Goal: Task Accomplishment & Management: Manage account settings

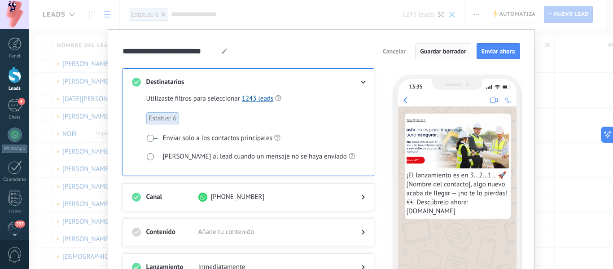
click at [443, 47] on button "Guardar borrador" at bounding box center [443, 51] width 56 height 16
click at [546, 44] on div "**********" at bounding box center [321, 134] width 584 height 269
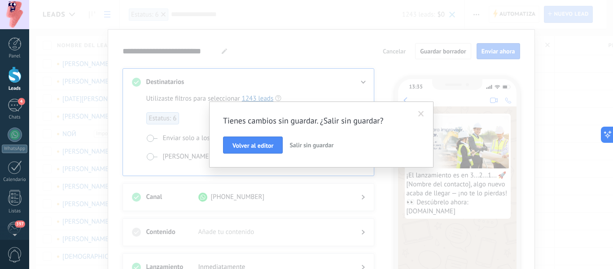
click at [244, 148] on span "Volver al editor" at bounding box center [253, 145] width 41 height 6
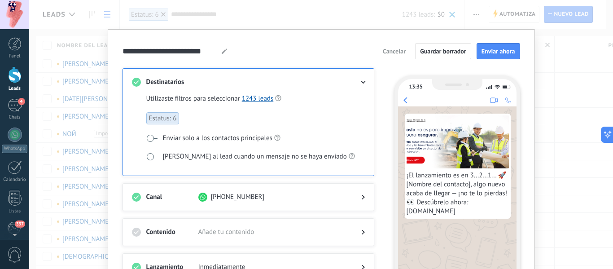
click at [390, 53] on span "Cancelar" at bounding box center [394, 51] width 23 height 6
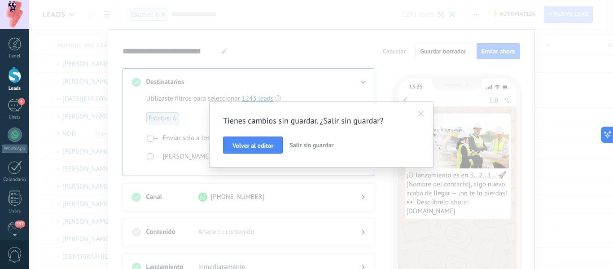
click at [311, 149] on button "Salir sin guardar" at bounding box center [311, 144] width 51 height 17
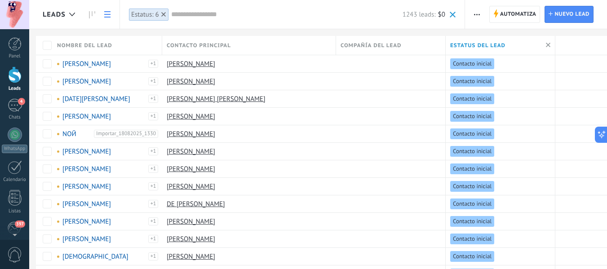
click at [163, 15] on icon at bounding box center [163, 14] width 4 height 4
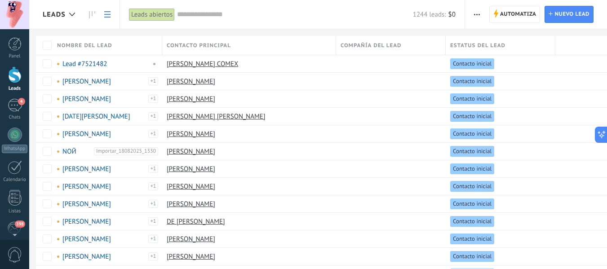
click at [387, 42] on span "Compañía del lead" at bounding box center [370, 45] width 61 height 9
click at [349, 62] on span at bounding box center [352, 63] width 9 height 9
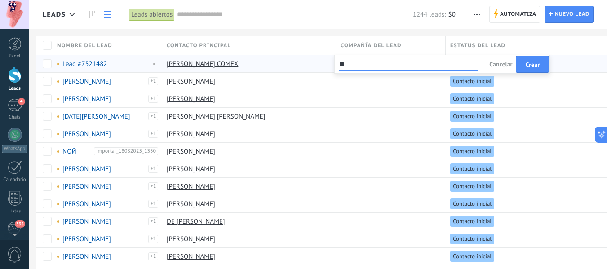
type input "*"
type input "*****"
click at [351, 75] on b "COMEX" at bounding box center [352, 79] width 22 height 9
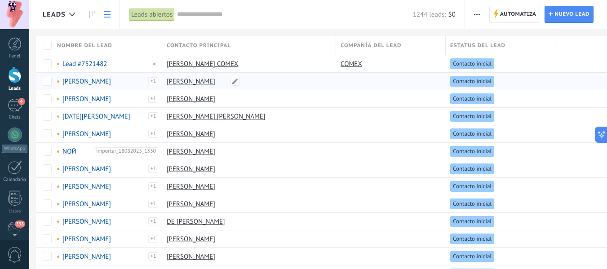
click at [206, 81] on link "[PERSON_NAME]" at bounding box center [191, 81] width 48 height 9
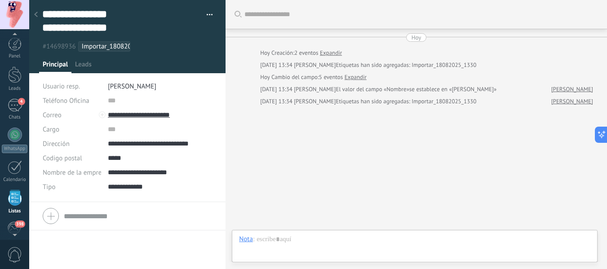
scroll to position [56, 0]
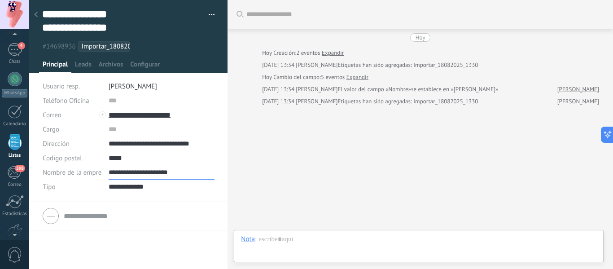
click at [159, 175] on input "**********" at bounding box center [162, 172] width 106 height 14
drag, startPoint x: 189, startPoint y: 170, endPoint x: 108, endPoint y: 176, distance: 81.1
click at [109, 176] on input "**********" at bounding box center [162, 172] width 106 height 14
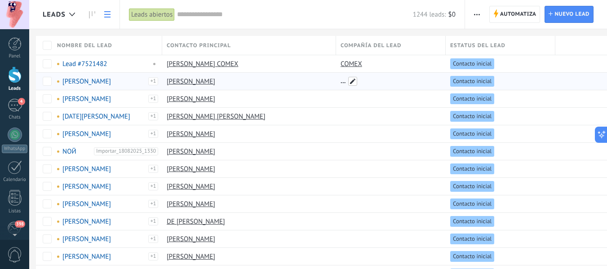
click at [350, 85] on span at bounding box center [352, 81] width 9 height 9
click at [350, 85] on input "text" at bounding box center [408, 81] width 138 height 14
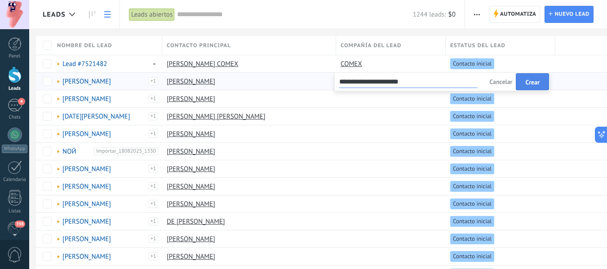
type input "**********"
click at [531, 80] on span "Crear" at bounding box center [532, 82] width 14 height 6
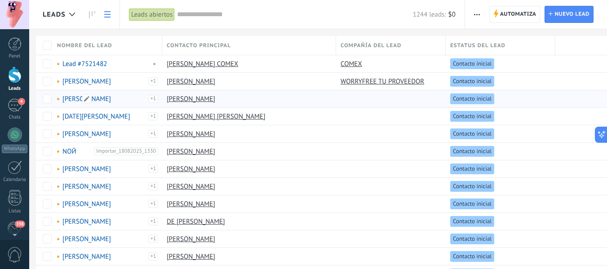
click at [59, 98] on span at bounding box center [58, 99] width 2 height 2
click at [387, 45] on span "Compañía del lead" at bounding box center [370, 45] width 61 height 9
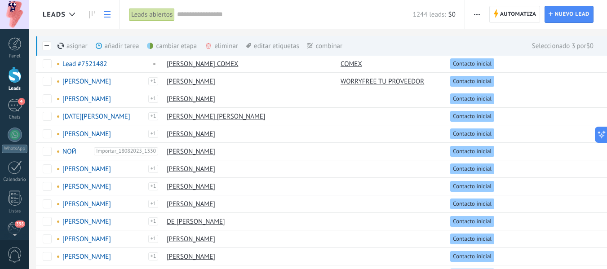
click at [184, 45] on div "cambiar etapa màs" at bounding box center [187, 46] width 80 height 20
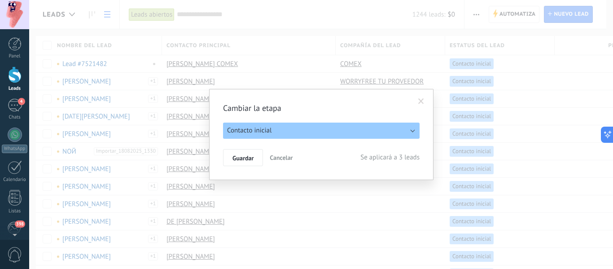
click at [303, 129] on button "Contacto inicial" at bounding box center [321, 131] width 197 height 16
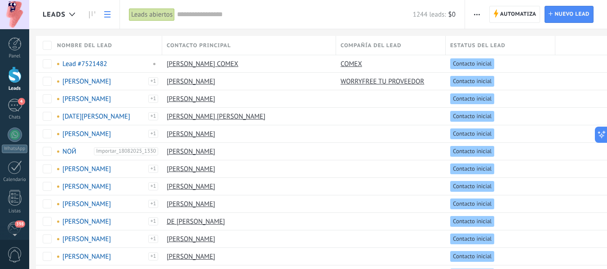
click at [109, 9] on link at bounding box center [107, 15] width 15 height 18
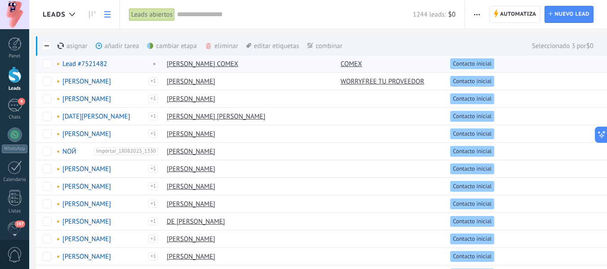
click at [229, 43] on div "eliminar màs" at bounding box center [237, 46] width 64 height 20
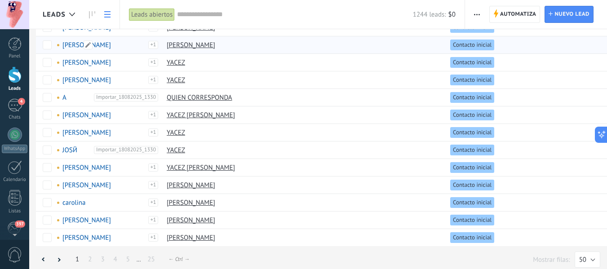
scroll to position [691, 0]
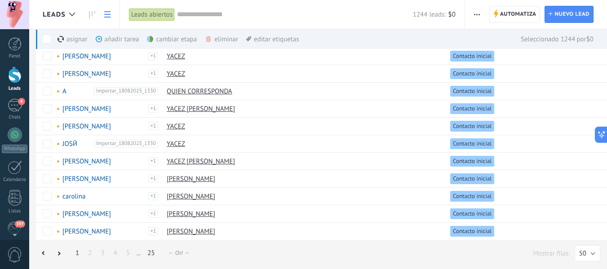
click at [152, 255] on link "25" at bounding box center [151, 253] width 16 height 18
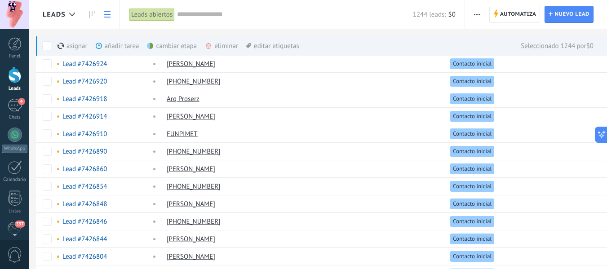
click at [222, 47] on div "eliminar màs" at bounding box center [237, 46] width 64 height 20
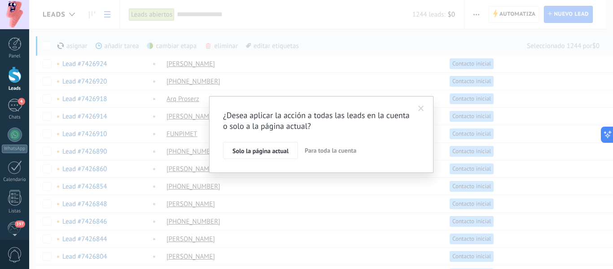
click at [333, 145] on button "Para toda la cuenta" at bounding box center [330, 150] width 59 height 17
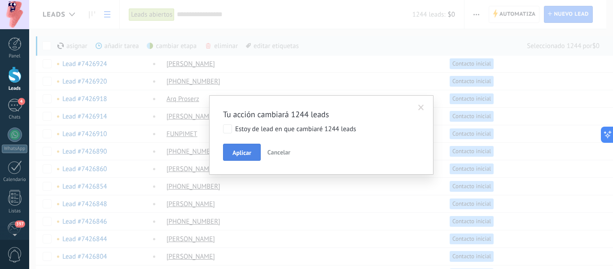
click at [250, 150] on span "Aplicar" at bounding box center [242, 153] width 19 height 6
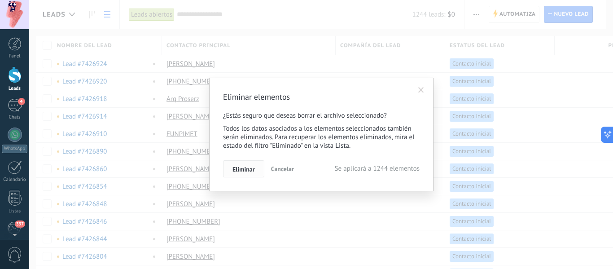
click at [244, 165] on button "Eliminar" at bounding box center [243, 168] width 41 height 17
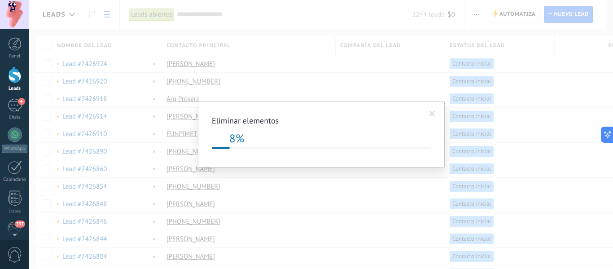
click at [433, 117] on span at bounding box center [433, 114] width 6 height 6
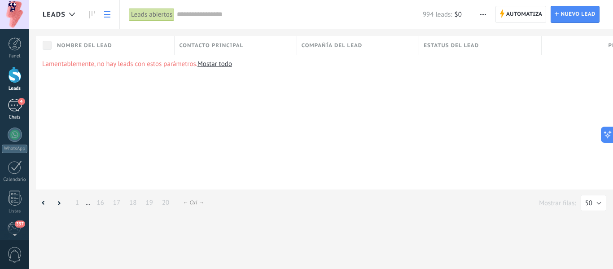
click at [10, 104] on div "4" at bounding box center [15, 105] width 14 height 13
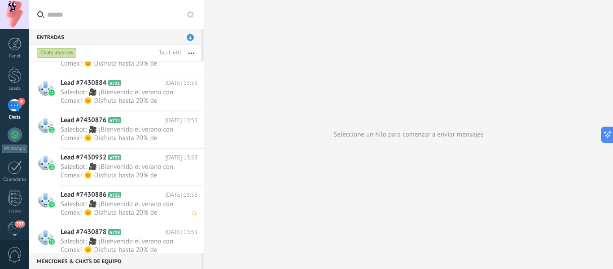
scroll to position [1323, 0]
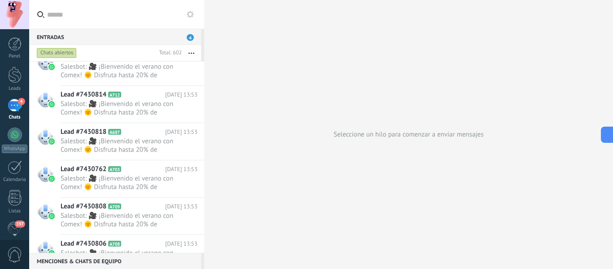
click at [191, 52] on button "button" at bounding box center [191, 53] width 19 height 16
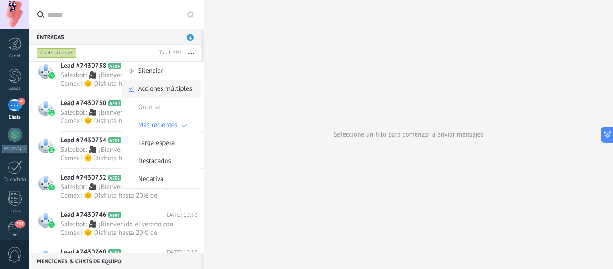
click at [172, 84] on span "Acciones múltiples" at bounding box center [165, 89] width 54 height 18
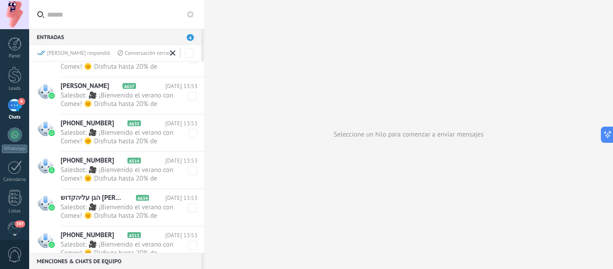
scroll to position [622, 0]
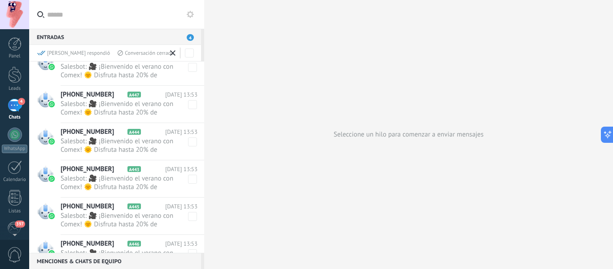
click at [59, 52] on div "[PERSON_NAME] respondió" at bounding box center [73, 53] width 73 height 8
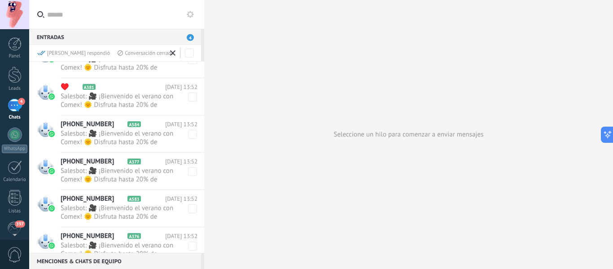
scroll to position [0, 0]
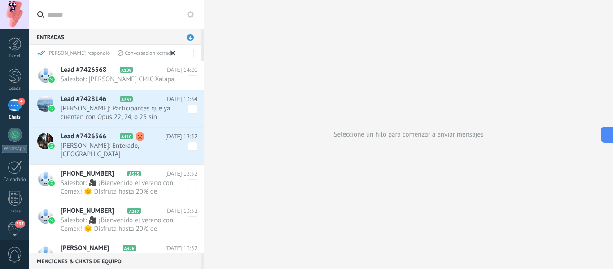
click at [47, 49] on div "[PERSON_NAME] respondió" at bounding box center [73, 53] width 73 height 8
click at [119, 52] on div "Conversación cerrada" at bounding box center [146, 53] width 56 height 8
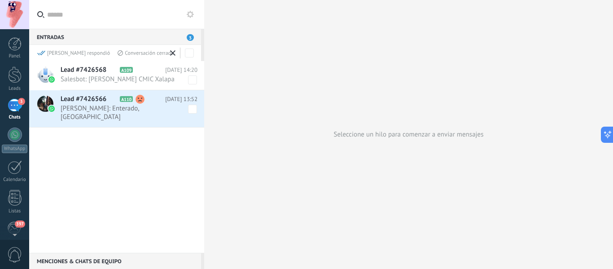
click at [56, 52] on div "[PERSON_NAME] respondió" at bounding box center [73, 53] width 73 height 8
click at [173, 53] on use at bounding box center [172, 52] width 5 height 5
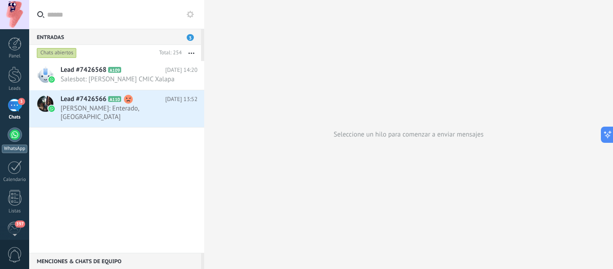
click at [13, 136] on div at bounding box center [15, 135] width 14 height 14
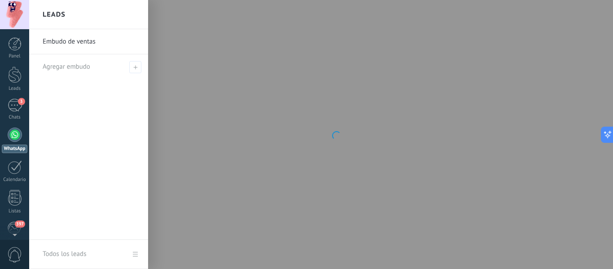
click at [16, 98] on div "Panel Leads 3 Chats WhatsApp Clientes" at bounding box center [14, 190] width 29 height 307
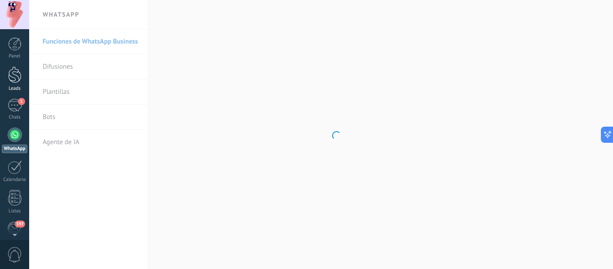
click at [22, 69] on link "Leads" at bounding box center [14, 78] width 29 height 25
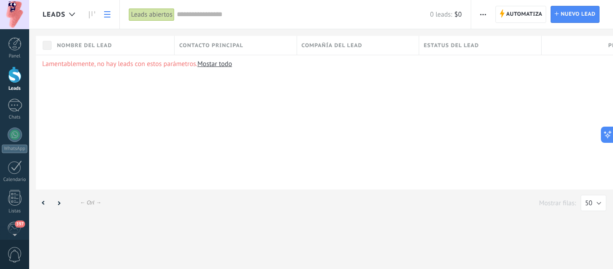
click at [210, 64] on link "Mostar todo" at bounding box center [215, 64] width 35 height 9
click at [108, 11] on link at bounding box center [107, 15] width 15 height 18
click at [91, 15] on icon at bounding box center [92, 14] width 6 height 7
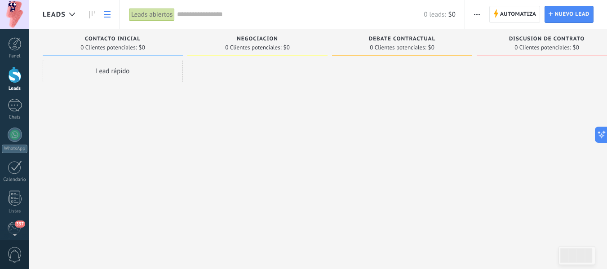
click at [107, 15] on icon at bounding box center [107, 14] width 6 height 6
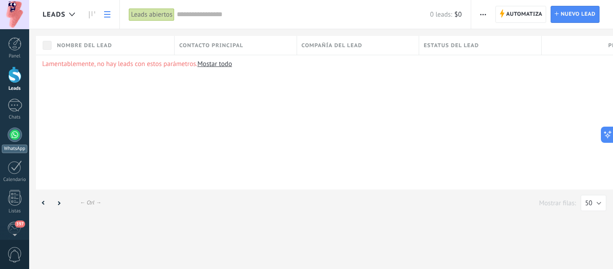
scroll to position [90, 0]
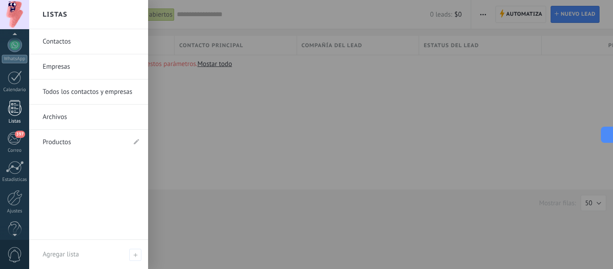
click at [21, 103] on div at bounding box center [14, 108] width 13 height 16
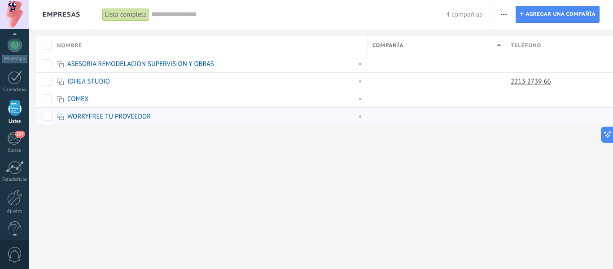
scroll to position [56, 0]
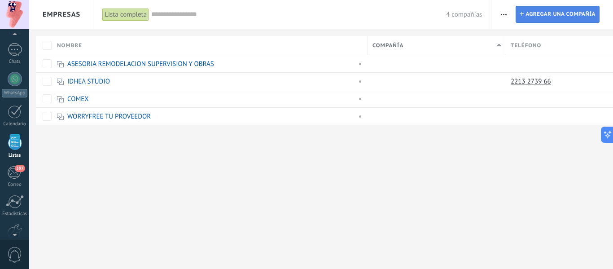
click at [576, 12] on span "Agregar una compañía" at bounding box center [561, 14] width 70 height 16
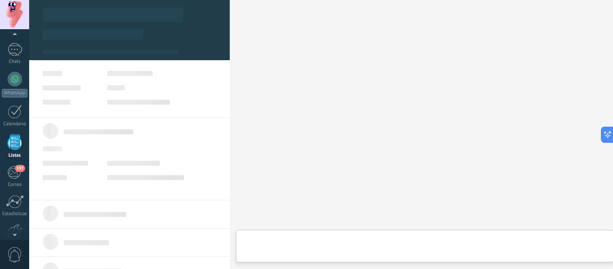
scroll to position [9, 0]
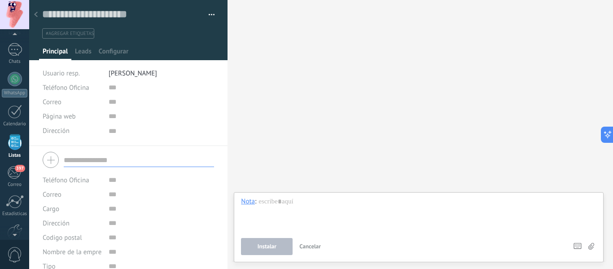
click at [36, 15] on icon at bounding box center [36, 14] width 4 height 5
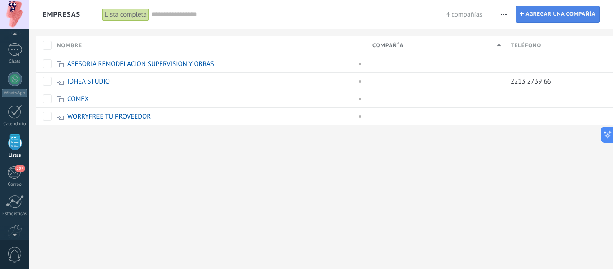
click at [551, 11] on span "Agregar una compañía" at bounding box center [561, 14] width 70 height 16
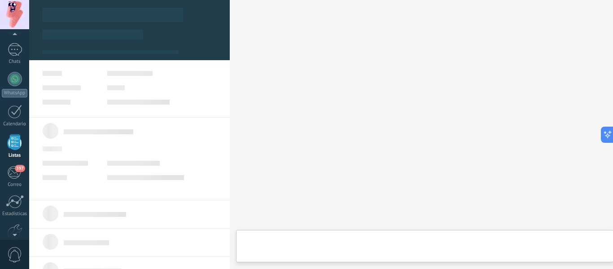
type textarea "***"
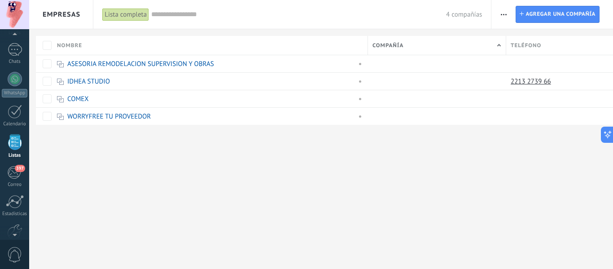
click at [505, 13] on span "button" at bounding box center [504, 14] width 6 height 17
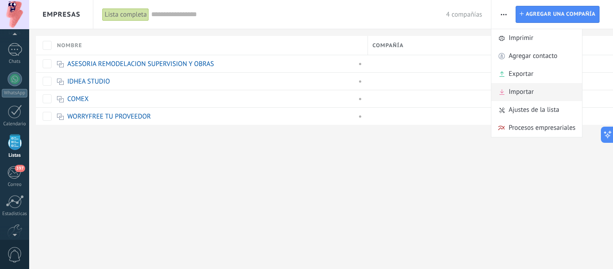
click at [530, 88] on span "Importar" at bounding box center [521, 92] width 25 height 18
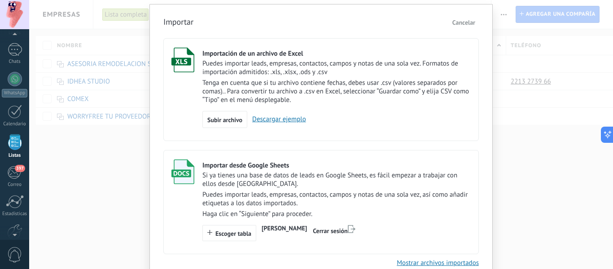
scroll to position [66, 0]
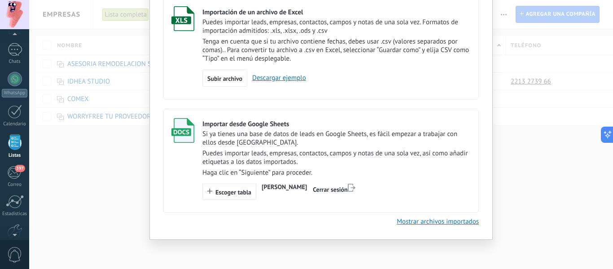
click at [218, 189] on span "Escoger tabla" at bounding box center [234, 192] width 36 height 6
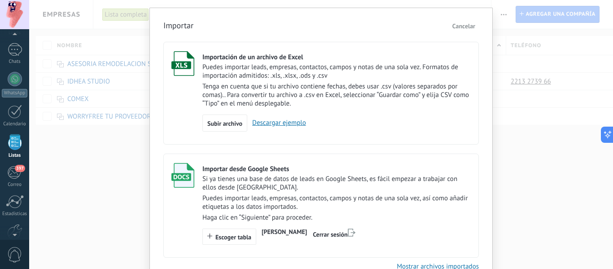
scroll to position [0, 0]
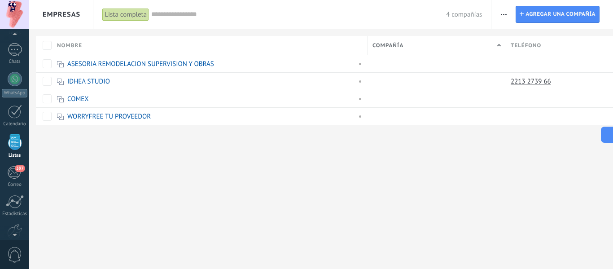
click at [507, 13] on button "button" at bounding box center [503, 14] width 13 height 17
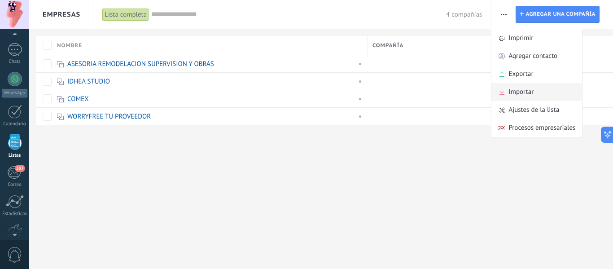
click at [525, 88] on span "Importar" at bounding box center [521, 92] width 25 height 18
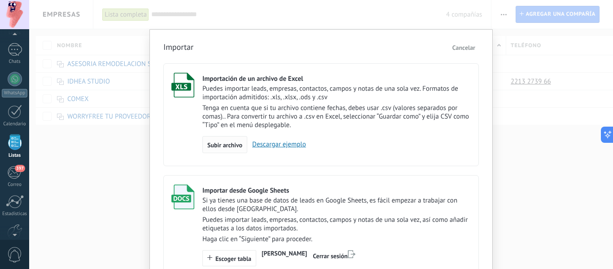
click at [228, 146] on span "Subir archivo" at bounding box center [224, 145] width 35 height 6
click at [0, 0] on input "Importación de un archivo de Excel Puedes importar leads, empresas, contactos, …" at bounding box center [0, 0] width 0 height 0
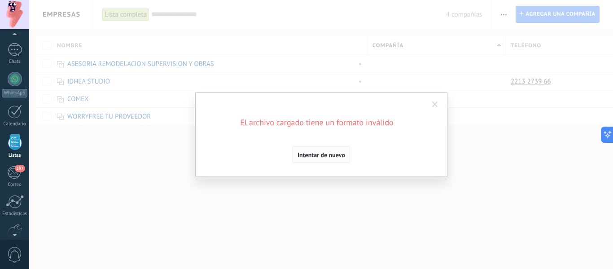
click at [326, 153] on span "Intentar de nuevo" at bounding box center [322, 155] width 48 height 6
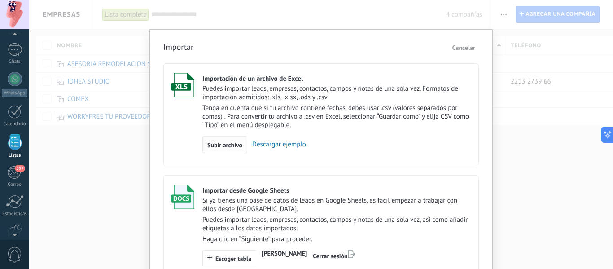
click at [229, 144] on span "Subir archivo" at bounding box center [224, 145] width 35 height 6
click at [0, 0] on input "Importación de un archivo de Excel Puedes importar leads, empresas, contactos, …" at bounding box center [0, 0] width 0 height 0
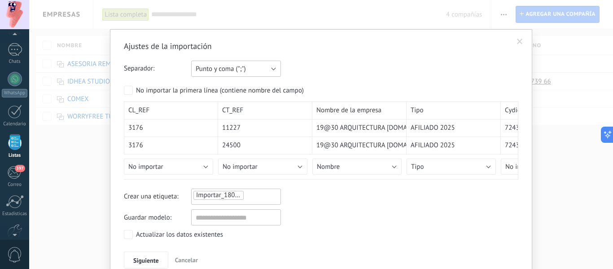
click at [278, 67] on button "Punto y coma (";")" at bounding box center [236, 69] width 90 height 16
click at [273, 69] on span "Punto y coma (";")" at bounding box center [232, 69] width 92 height 9
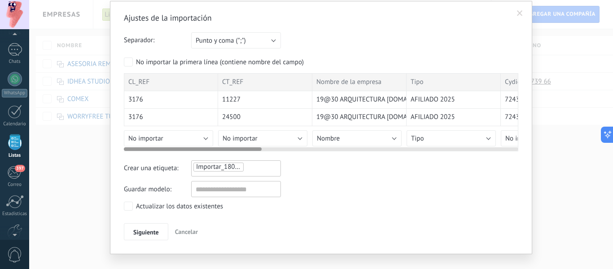
scroll to position [42, 0]
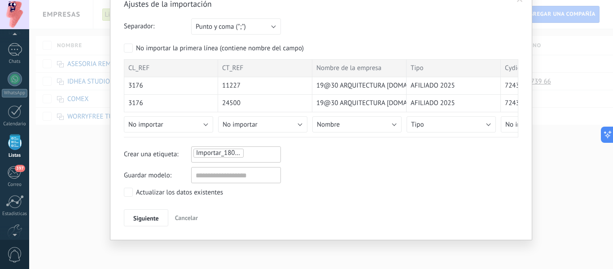
click at [232, 155] on span "Importar_18082025_1427" at bounding box center [233, 153] width 75 height 9
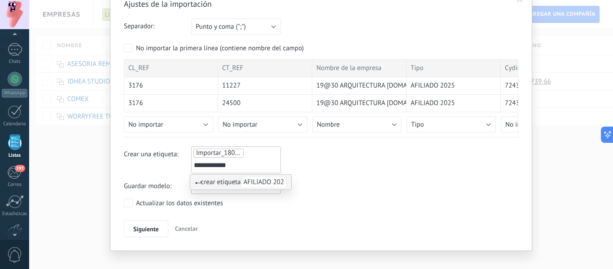
type input "**********"
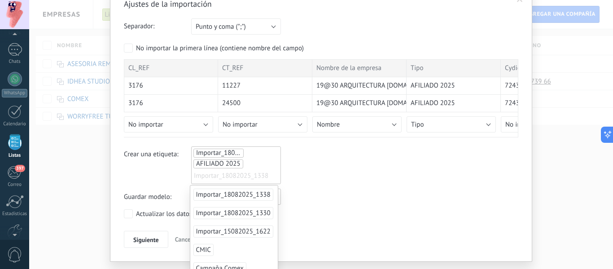
click at [260, 154] on ul "Importar_18082025_1427 AFILIADO 2025 Importar_18082025_1338 AFILIADO 2025" at bounding box center [236, 165] width 87 height 35
click at [257, 151] on ul "Importar_18082025_1427 AFILIADO 2025 Importar_18082025_1338 AFILIADO 2025" at bounding box center [236, 165] width 87 height 35
drag, startPoint x: 256, startPoint y: 152, endPoint x: 208, endPoint y: 148, distance: 48.2
click at [210, 149] on ul "Importar_18082025_1427 AFILIADO 2025 Importar_18082025_1338 AFILIADO 2025" at bounding box center [236, 165] width 87 height 35
click at [208, 153] on span "Importar_18082025_1427" at bounding box center [233, 153] width 75 height 9
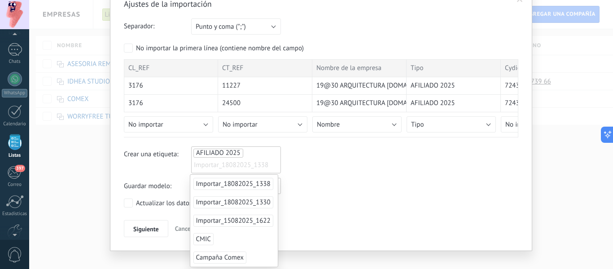
click at [317, 176] on div "Ajustes de la importación Separador: Punto y coma (";") Coma (",") Tabulación (…" at bounding box center [321, 118] width 395 height 238
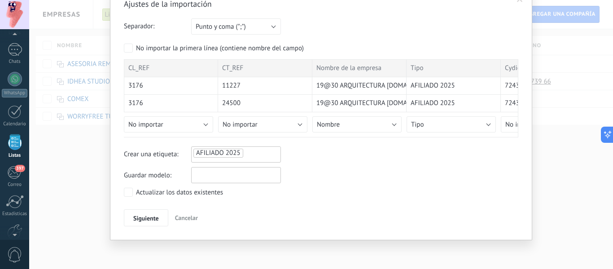
click at [230, 179] on input "text" at bounding box center [236, 175] width 90 height 16
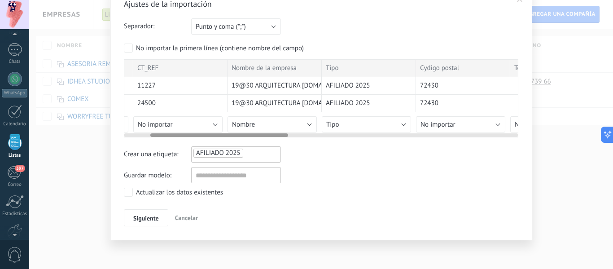
drag, startPoint x: 202, startPoint y: 135, endPoint x: 241, endPoint y: 132, distance: 38.3
click at [235, 133] on div at bounding box center [321, 133] width 395 height 7
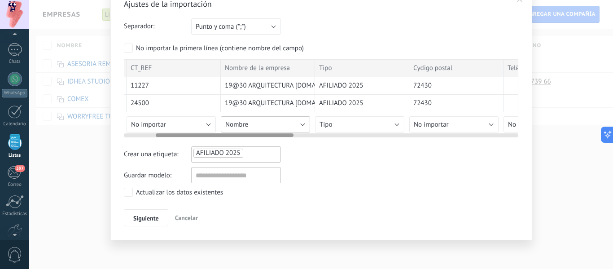
click at [302, 123] on button "Nombre" at bounding box center [265, 124] width 89 height 16
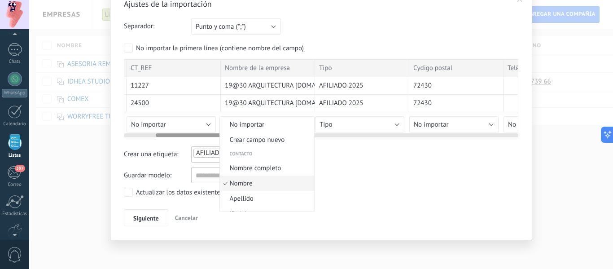
scroll to position [20, 0]
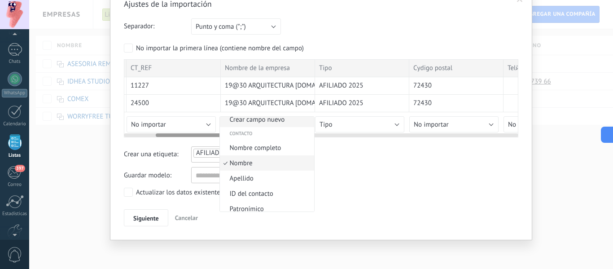
click at [271, 120] on span "Crear campo nuevo" at bounding box center [266, 119] width 92 height 9
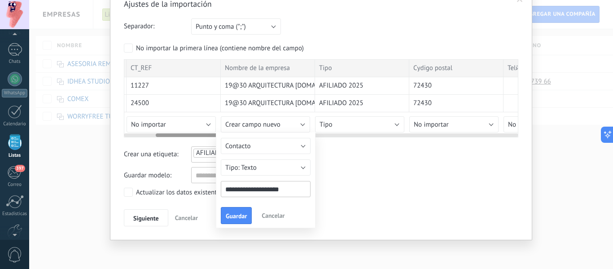
drag, startPoint x: 292, startPoint y: 190, endPoint x: 76, endPoint y: 196, distance: 216.0
click at [87, 194] on div "Ajustes de la importación Separador: Punto y coma (";") Coma (",") Tabulación (…" at bounding box center [321, 134] width 584 height 269
type input "*"
type input "*******"
click at [238, 217] on span "Guardar" at bounding box center [236, 216] width 21 height 6
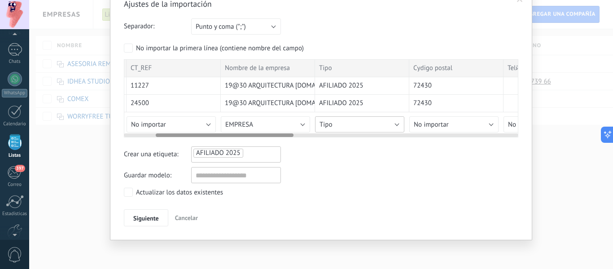
click at [352, 123] on button "Tipo" at bounding box center [359, 124] width 89 height 16
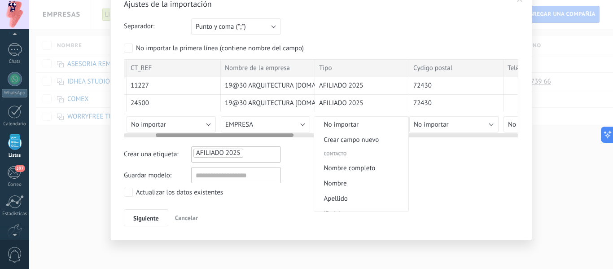
scroll to position [356, 0]
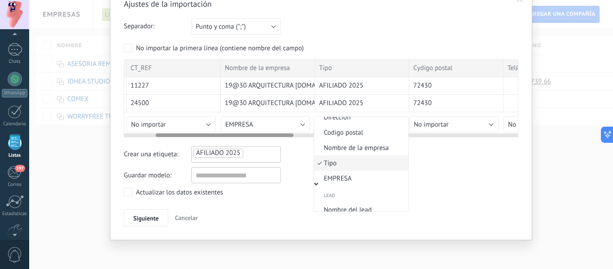
drag, startPoint x: 336, startPoint y: 163, endPoint x: 340, endPoint y: 161, distance: 4.8
click at [336, 163] on span "Tipo" at bounding box center [360, 163] width 92 height 9
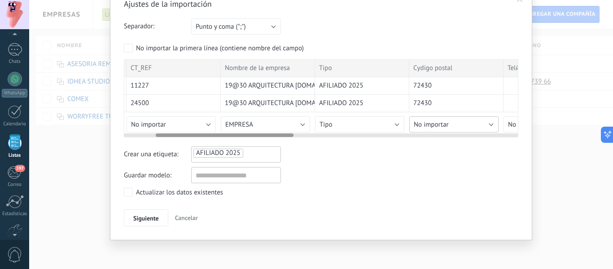
click at [461, 128] on button "No importar" at bounding box center [453, 124] width 89 height 16
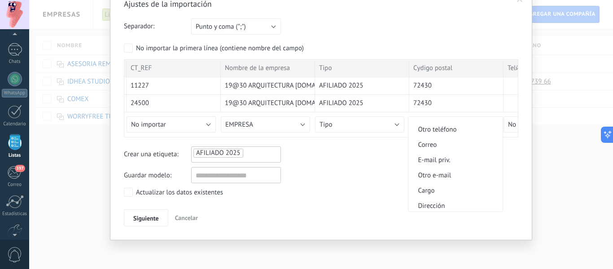
scroll to position [224, 0]
drag, startPoint x: 466, startPoint y: 16, endPoint x: 462, endPoint y: 64, distance: 48.2
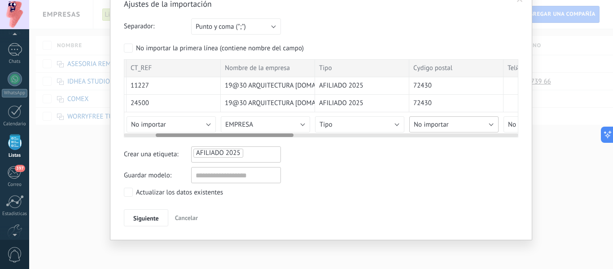
click at [434, 128] on span "No importar" at bounding box center [431, 124] width 35 height 9
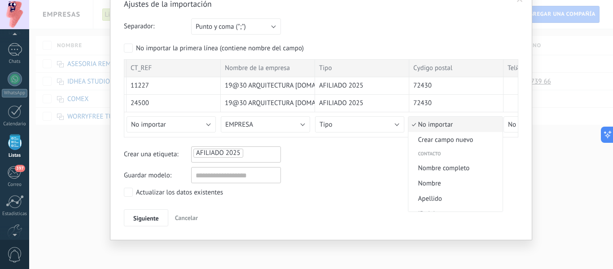
click at [452, 127] on span "No importar" at bounding box center [455, 124] width 92 height 9
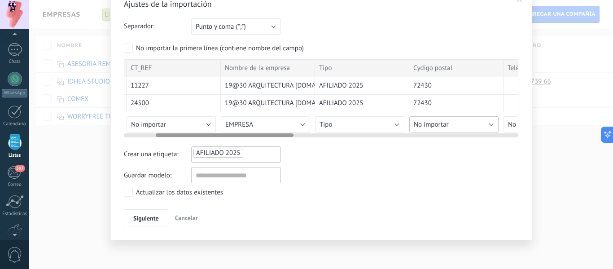
click at [453, 122] on button "No importar" at bounding box center [453, 124] width 89 height 16
click at [452, 128] on button "No importar" at bounding box center [453, 124] width 89 height 16
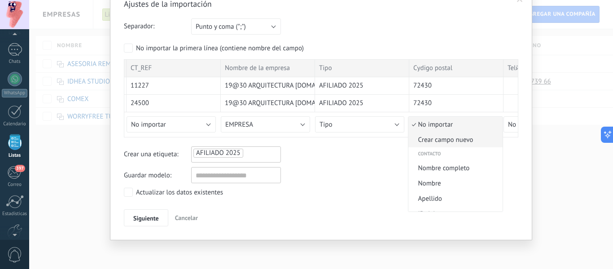
click at [452, 142] on span "Crear campo nuevo" at bounding box center [455, 140] width 92 height 9
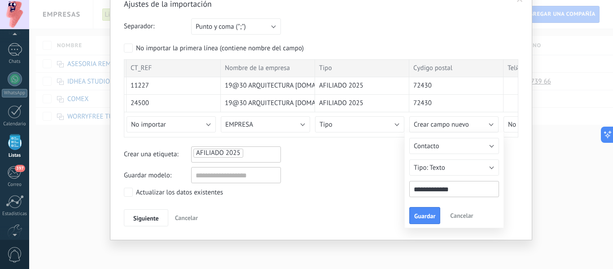
click at [276, 172] on div "Ajustes de la importación Separador: Punto y coma (";") Coma (",") Tabulación (…" at bounding box center [321, 113] width 395 height 228
type input "**********"
click at [431, 213] on span "Guardar" at bounding box center [424, 216] width 21 height 6
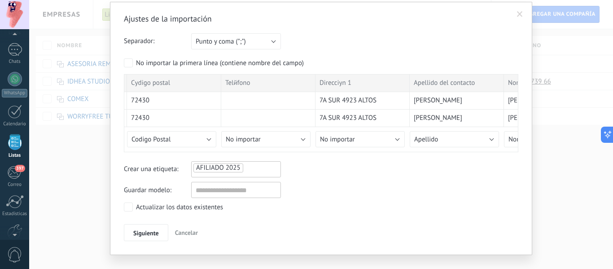
scroll to position [42, 0]
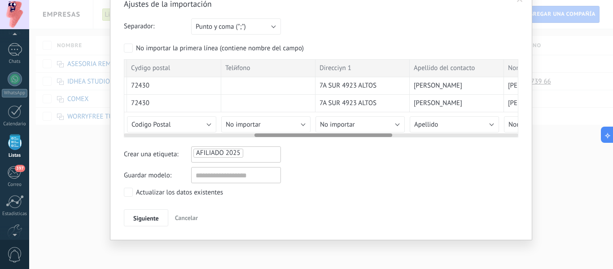
drag, startPoint x: 351, startPoint y: 131, endPoint x: 402, endPoint y: 107, distance: 56.9
click at [360, 130] on div at bounding box center [321, 133] width 395 height 7
click at [400, 122] on button "No importar" at bounding box center [360, 124] width 89 height 16
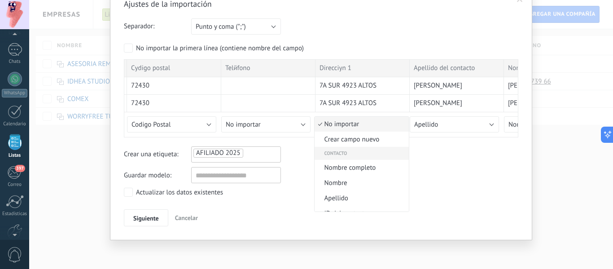
scroll to position [0, 0]
click at [364, 139] on span "Crear campo nuevo" at bounding box center [361, 140] width 92 height 9
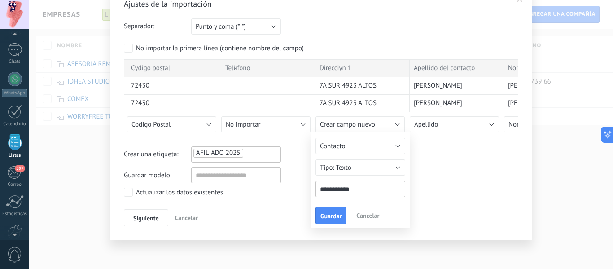
drag, startPoint x: 297, startPoint y: 172, endPoint x: 249, endPoint y: 169, distance: 48.2
click at [250, 171] on div "Ajustes de la importación Separador: Punto y coma (";") Coma (",") Tabulación (…" at bounding box center [321, 113] width 395 height 228
type input "*********"
click at [332, 218] on span "Guardar" at bounding box center [331, 216] width 21 height 6
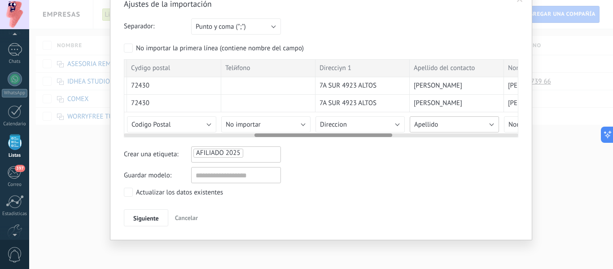
click at [495, 121] on button "Apellido" at bounding box center [454, 124] width 89 height 16
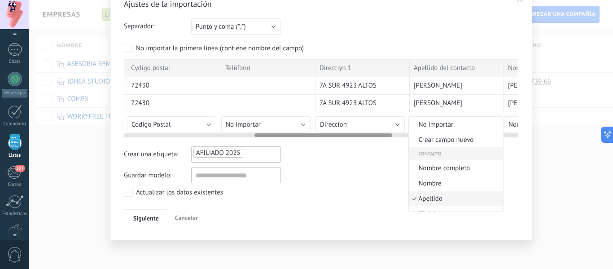
scroll to position [35, 0]
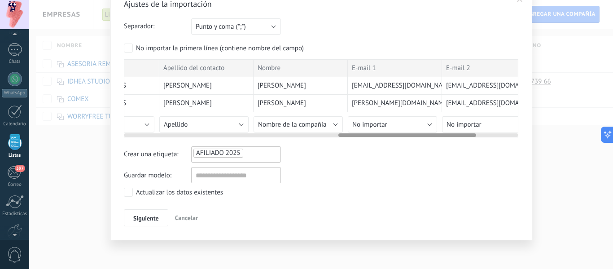
drag, startPoint x: 388, startPoint y: 135, endPoint x: 476, endPoint y: 132, distance: 88.5
click at [476, 132] on div at bounding box center [321, 133] width 395 height 7
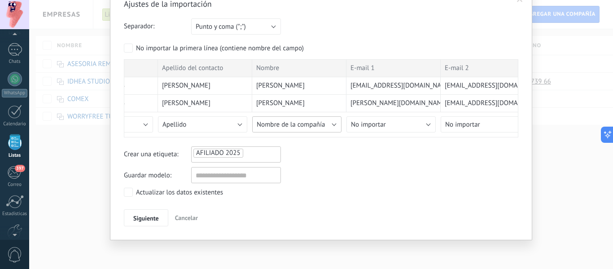
click at [331, 125] on button "Nombre de la compañía" at bounding box center [296, 124] width 89 height 16
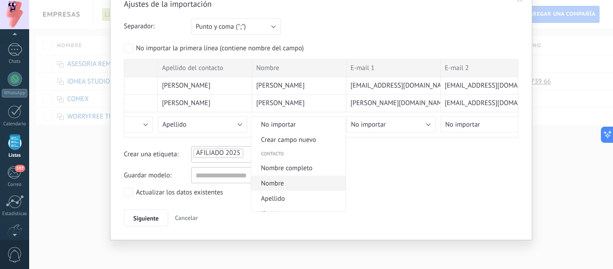
click at [287, 181] on span "Nombre" at bounding box center [297, 183] width 92 height 9
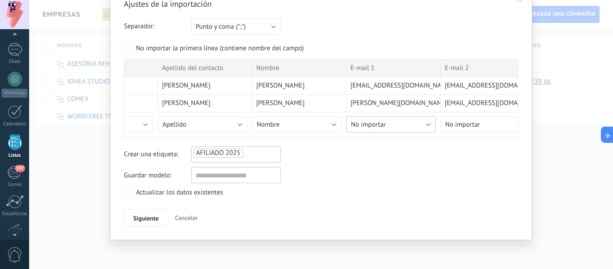
click at [422, 123] on button "No importar" at bounding box center [391, 124] width 89 height 16
click at [385, 187] on span "Correo" at bounding box center [392, 188] width 92 height 9
click at [488, 125] on button "No importar" at bounding box center [485, 124] width 89 height 16
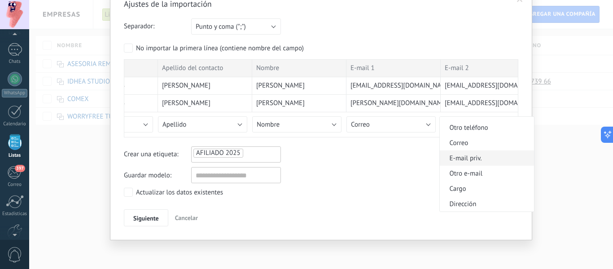
click at [488, 158] on span "E-mail priv." at bounding box center [486, 158] width 92 height 9
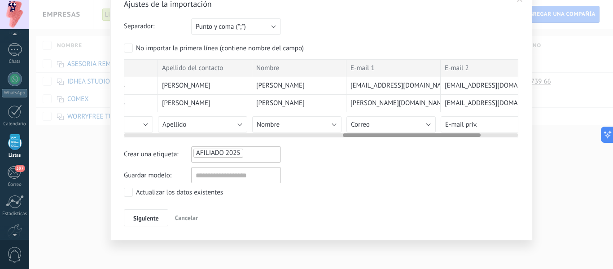
click at [496, 130] on div at bounding box center [321, 133] width 395 height 7
click at [493, 123] on button "E-mail priv." at bounding box center [485, 124] width 89 height 16
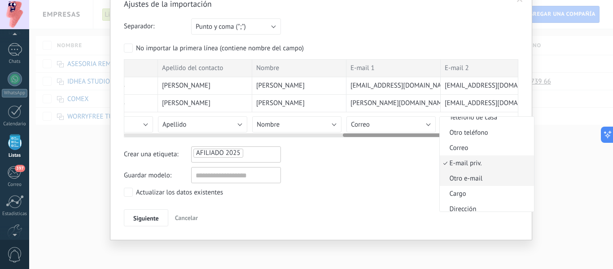
click at [469, 180] on span "Otro e-mail" at bounding box center [486, 178] width 92 height 9
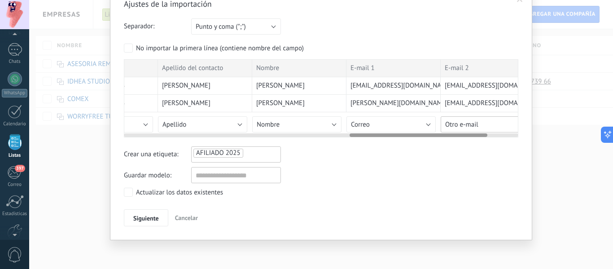
scroll to position [0, 737]
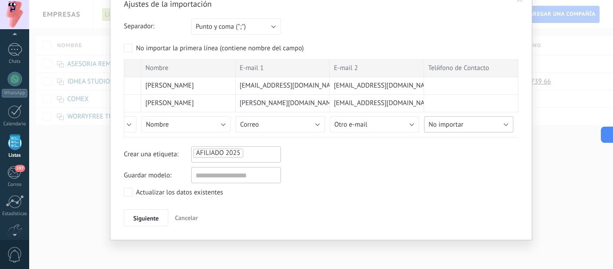
click at [504, 120] on button "No importar" at bounding box center [468, 124] width 89 height 16
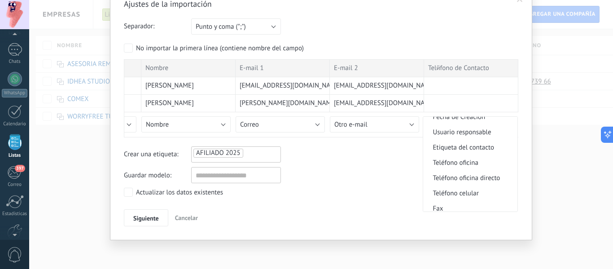
scroll to position [180, 0]
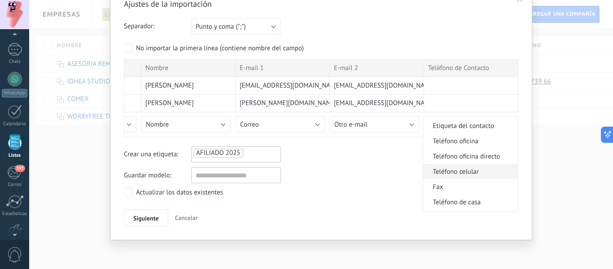
click at [480, 173] on span "Teléfono celular" at bounding box center [469, 171] width 92 height 9
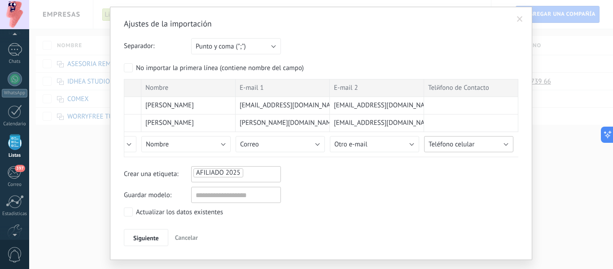
scroll to position [42, 0]
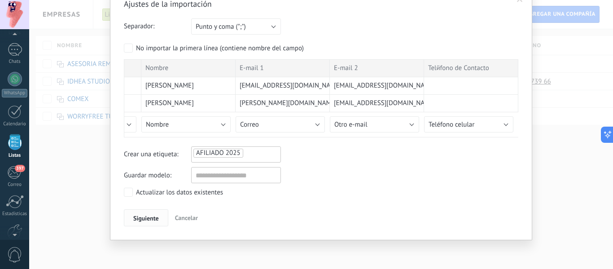
click at [132, 218] on button "Siguiente" at bounding box center [146, 217] width 44 height 17
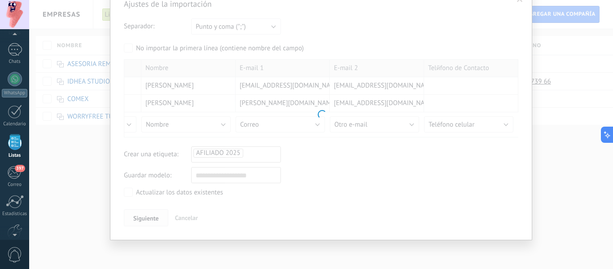
scroll to position [0, 0]
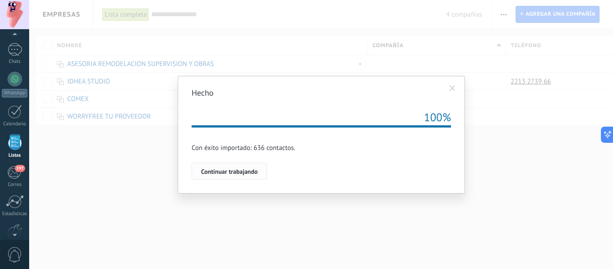
click at [246, 169] on span "Continuar trabajando" at bounding box center [229, 171] width 57 height 6
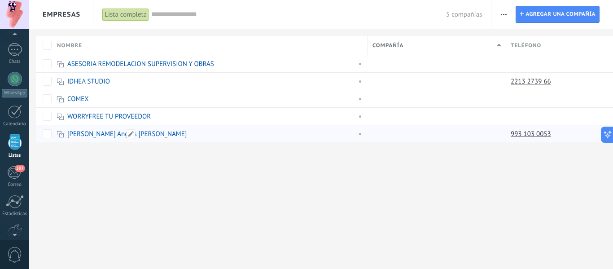
click at [90, 136] on link "[PERSON_NAME] Angles [PERSON_NAME]" at bounding box center [126, 134] width 119 height 9
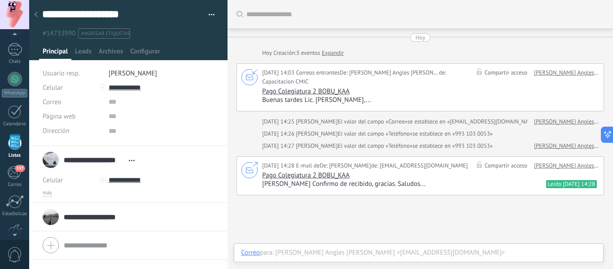
click at [57, 57] on span "Principal" at bounding box center [55, 53] width 25 height 13
click at [80, 53] on span "Leads" at bounding box center [83, 53] width 17 height 13
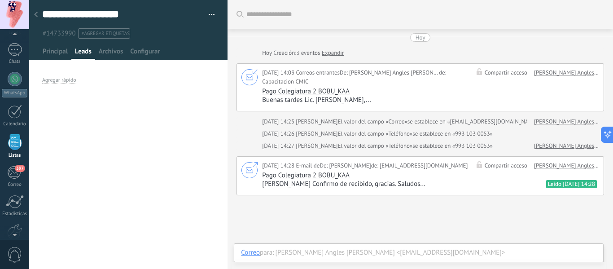
click at [40, 15] on div at bounding box center [36, 15] width 13 height 18
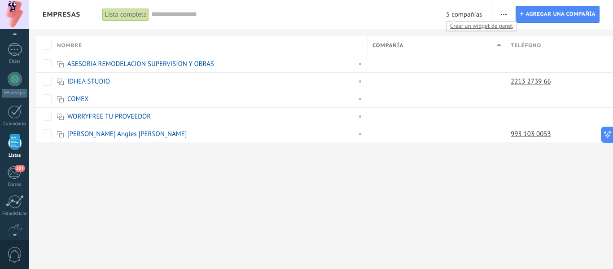
click at [464, 17] on span "5 compañías" at bounding box center [464, 14] width 36 height 9
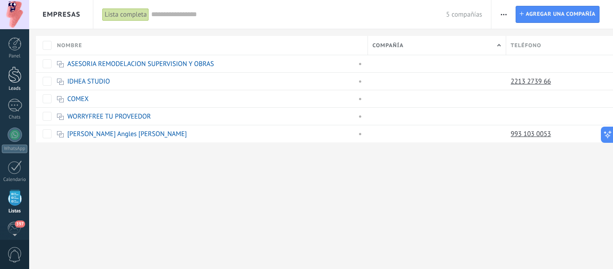
click at [13, 79] on div at bounding box center [14, 74] width 13 height 17
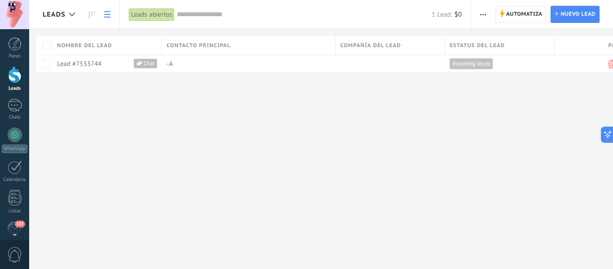
click at [15, 82] on div at bounding box center [14, 74] width 13 height 17
click at [92, 54] on div "Nombre del lead" at bounding box center [107, 45] width 109 height 19
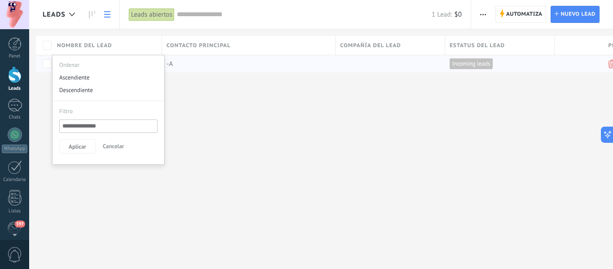
click at [82, 66] on div "Ordenar" at bounding box center [109, 63] width 112 height 16
click at [183, 70] on div "-A" at bounding box center [246, 63] width 169 height 17
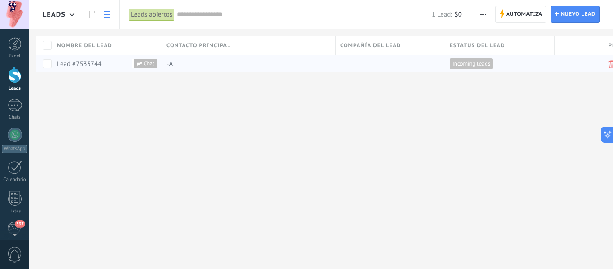
click at [169, 64] on span "-A" at bounding box center [170, 64] width 6 height 9
click at [81, 69] on div "Lead #7533744 Chat" at bounding box center [105, 63] width 105 height 17
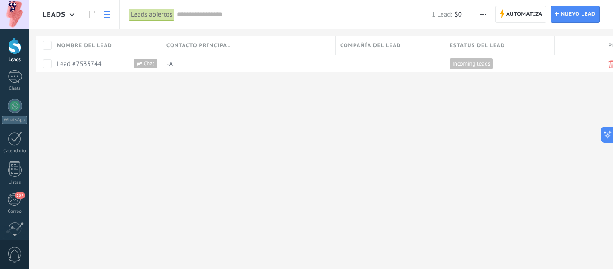
scroll to position [45, 0]
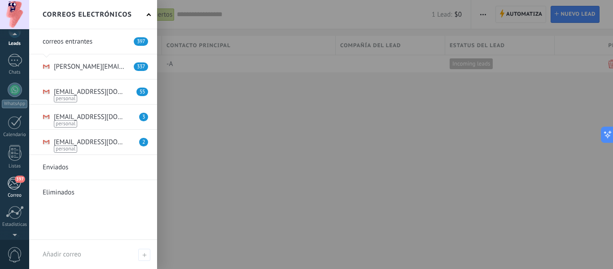
click at [11, 177] on div "397" at bounding box center [14, 182] width 15 height 13
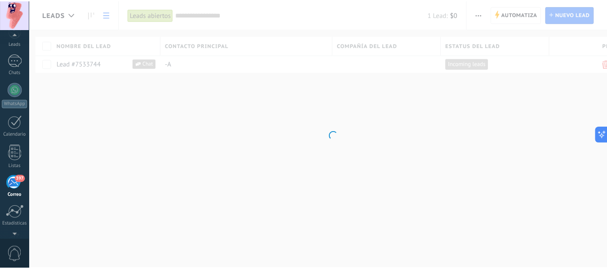
scroll to position [87, 0]
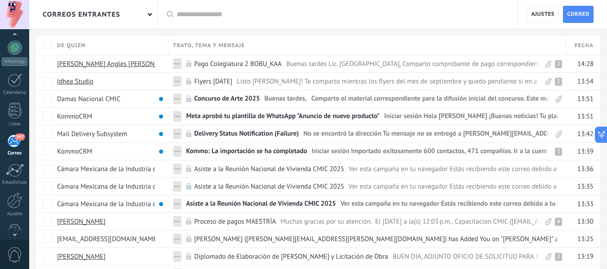
click at [84, 17] on div "correos entrantes" at bounding box center [82, 14] width 78 height 29
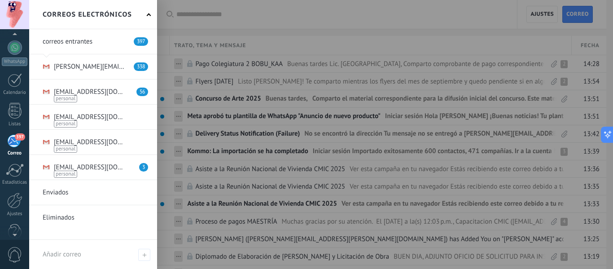
click at [84, 67] on link at bounding box center [93, 66] width 128 height 25
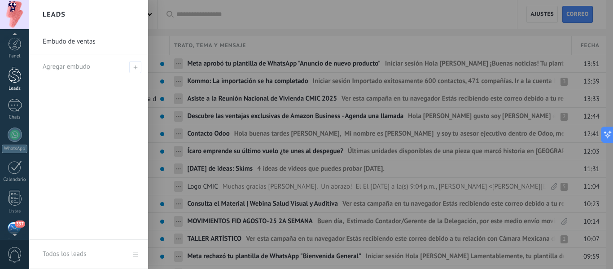
click at [17, 69] on div at bounding box center [14, 74] width 13 height 17
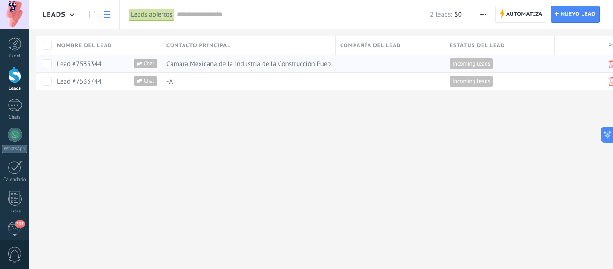
click at [253, 69] on div "Camara Mexicana de la Industria de la Construcción Puebla" at bounding box center [246, 63] width 169 height 17
drag, startPoint x: 229, startPoint y: 61, endPoint x: 206, endPoint y: 65, distance: 22.8
click at [228, 61] on span "Camara Mexicana de la Industria de la Construcción Puebla" at bounding box center [252, 64] width 170 height 9
click at [70, 60] on link "Lead #7535344" at bounding box center [79, 64] width 44 height 9
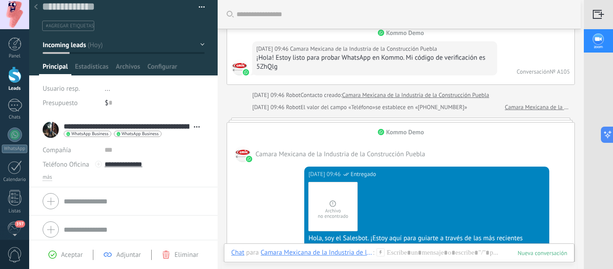
scroll to position [12, 0]
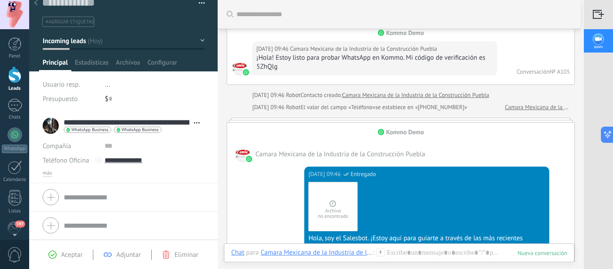
click at [12, 74] on div at bounding box center [14, 74] width 13 height 17
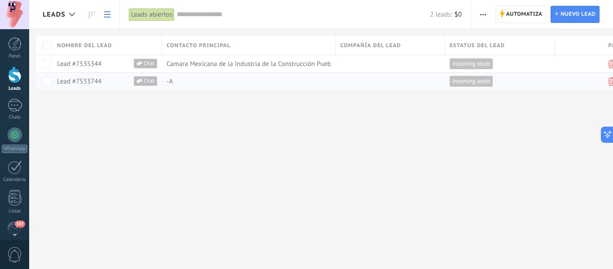
click at [86, 76] on div "Lead #7533744 Chat" at bounding box center [105, 81] width 105 height 17
click at [80, 84] on link "Lead #7533744" at bounding box center [79, 81] width 44 height 9
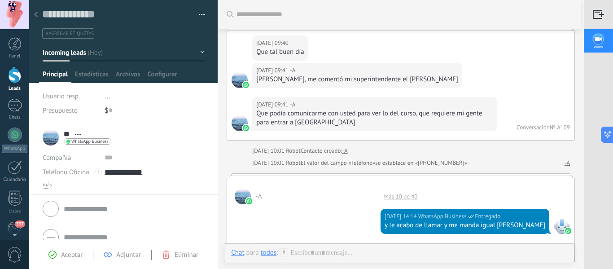
scroll to position [36, 0]
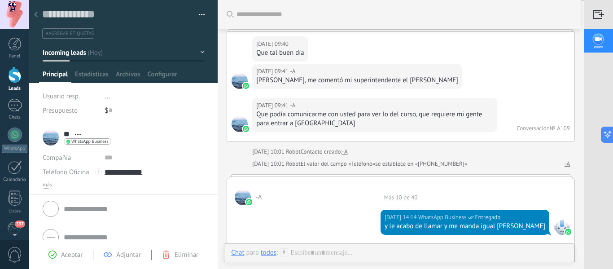
click at [13, 77] on div at bounding box center [14, 74] width 13 height 17
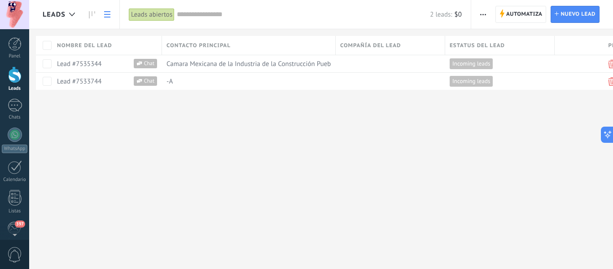
click at [10, 94] on div "Panel Leads 1 Chats WhatsApp Clientes" at bounding box center [14, 190] width 29 height 307
click at [13, 108] on div "1" at bounding box center [15, 105] width 14 height 13
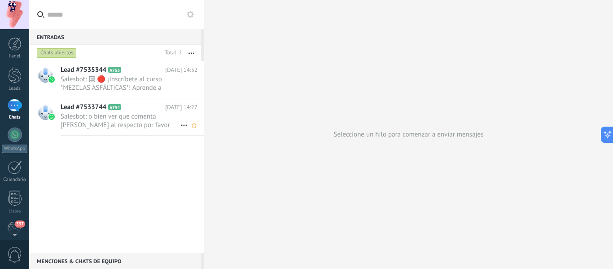
click at [118, 126] on span "Salesbot: o bien ver que comenta [PERSON_NAME] al respecto por favor" at bounding box center [121, 120] width 120 height 17
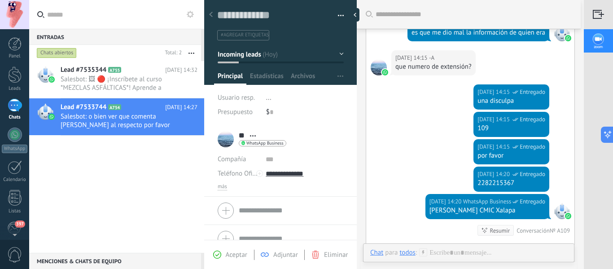
scroll to position [194, 0]
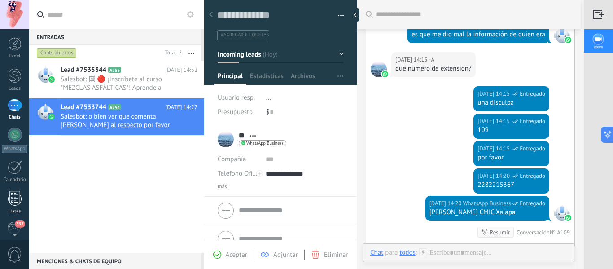
click at [9, 202] on div at bounding box center [14, 198] width 13 height 16
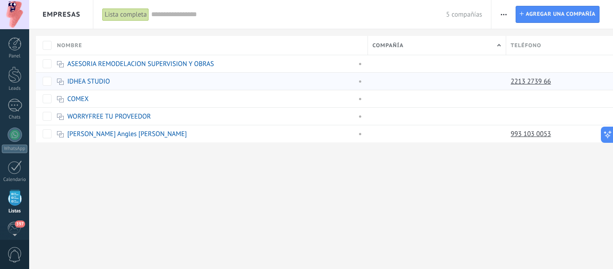
scroll to position [56, 0]
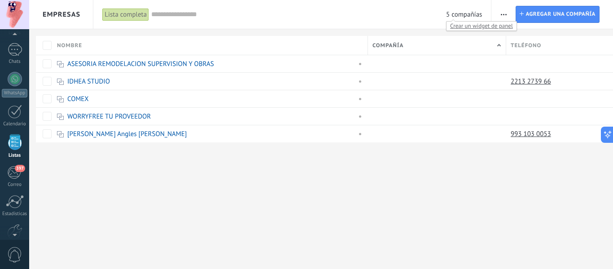
click at [463, 26] on span "Crear un widget de panel" at bounding box center [482, 25] width 70 height 9
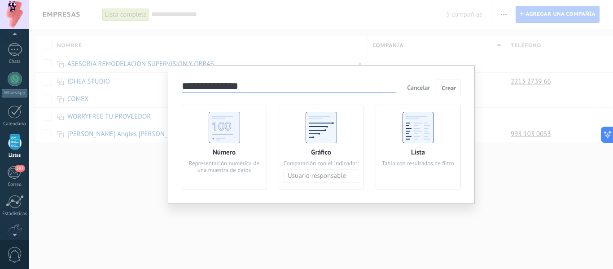
click at [216, 125] on use at bounding box center [224, 127] width 31 height 31
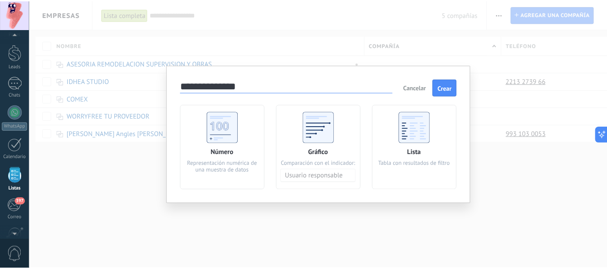
scroll to position [0, 0]
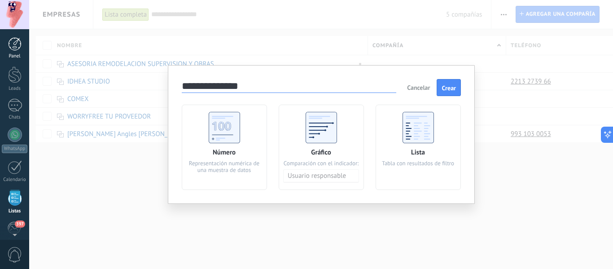
click at [10, 37] on div "Panel Leads 1 Chats WhatsApp Clientes 397" at bounding box center [29, 134] width 58 height 211
click at [10, 47] on div at bounding box center [14, 43] width 13 height 13
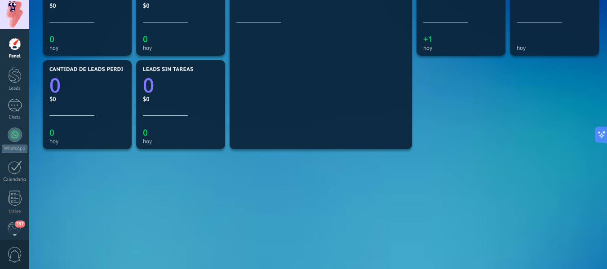
scroll to position [339, 0]
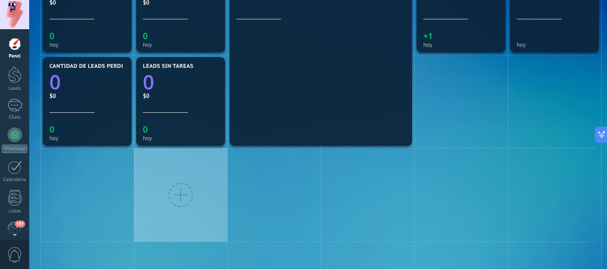
click at [196, 197] on div at bounding box center [180, 194] width 93 height 93
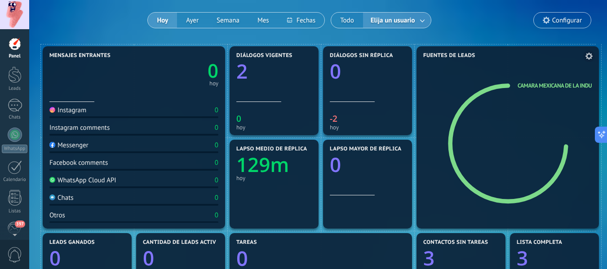
scroll to position [0, 0]
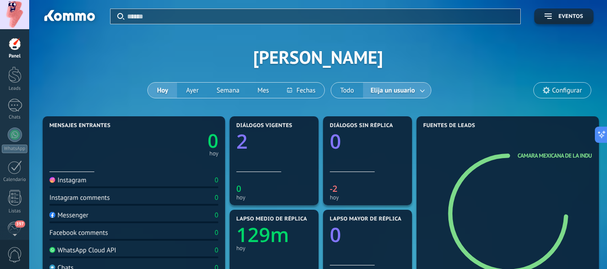
click at [125, 46] on div "Aplicar Eventos [PERSON_NAME][DATE] [DATE] Semana Mes Todo Elija un usuario Con…" at bounding box center [318, 57] width 550 height 114
click at [200, 92] on button "Ayer" at bounding box center [192, 90] width 31 height 15
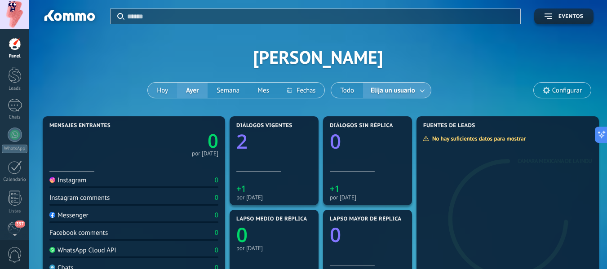
click at [157, 94] on button "Hoy" at bounding box center [162, 90] width 29 height 15
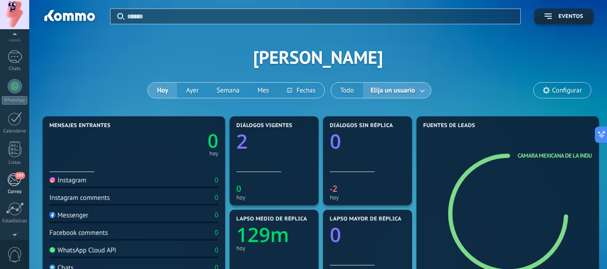
scroll to position [105, 0]
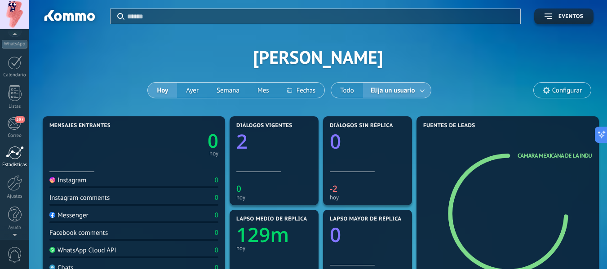
click at [9, 158] on div at bounding box center [15, 152] width 18 height 13
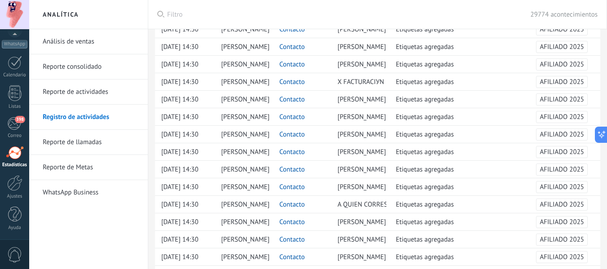
scroll to position [691, 0]
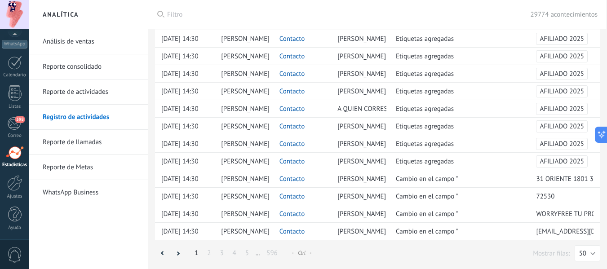
click at [64, 146] on link "Reporte de llamadas" at bounding box center [91, 142] width 96 height 25
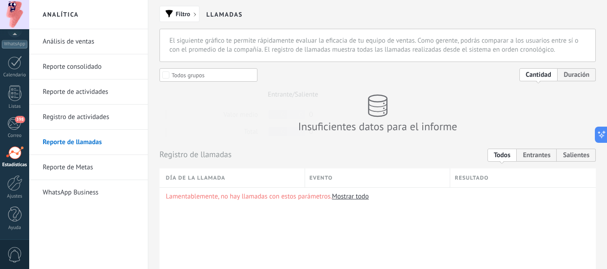
click at [66, 185] on link "WhatsApp Business" at bounding box center [91, 192] width 96 height 25
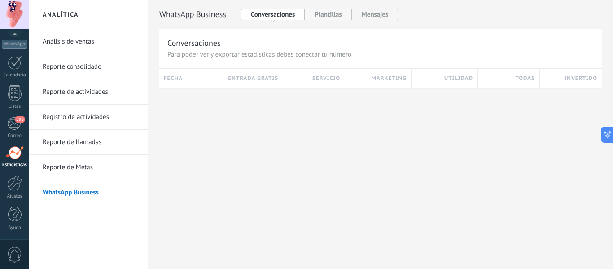
click at [342, 13] on button "Plantillas" at bounding box center [328, 14] width 47 height 11
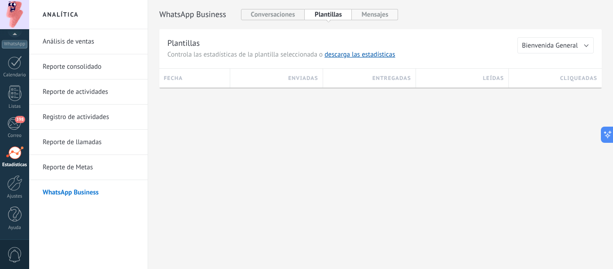
click at [372, 18] on button "Mensajes" at bounding box center [375, 14] width 47 height 11
click at [260, 57] on span "Para poder ver y exportar estadísticas debes conectar tu número" at bounding box center [259, 54] width 184 height 9
click at [270, 9] on button "Conversaciones" at bounding box center [273, 14] width 64 height 11
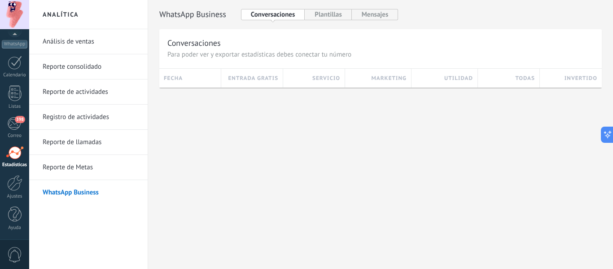
click at [69, 70] on link "Reporte consolidado" at bounding box center [91, 66] width 96 height 25
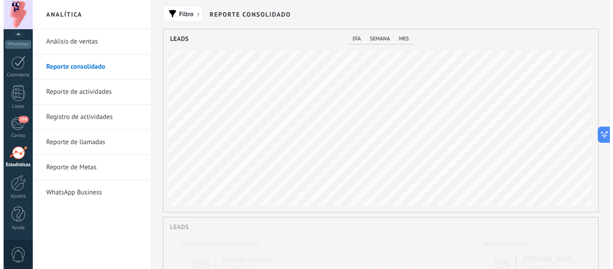
scroll to position [183, 435]
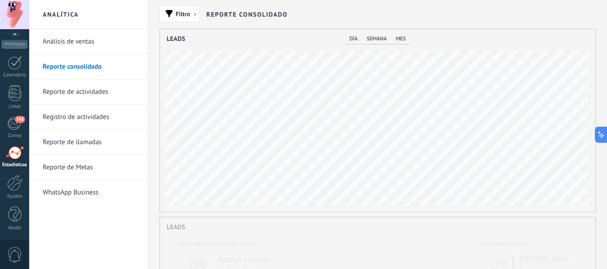
click at [75, 85] on link "Reporte de actividades" at bounding box center [91, 91] width 96 height 25
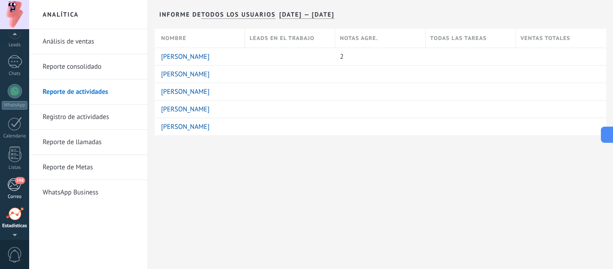
scroll to position [105, 0]
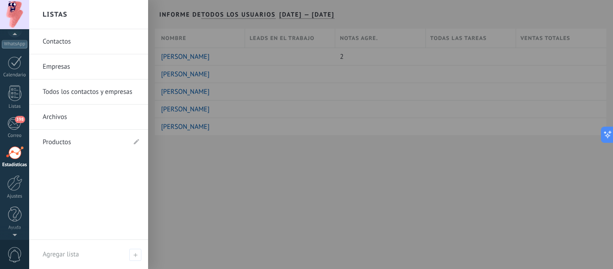
click at [57, 66] on link "Empresas" at bounding box center [91, 66] width 97 height 25
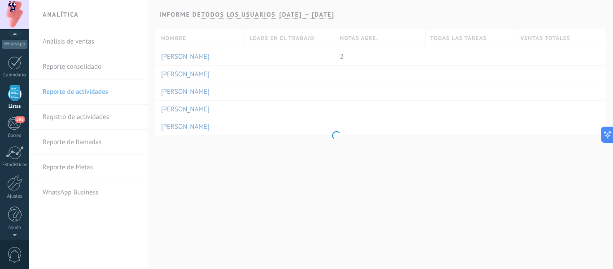
scroll to position [56, 0]
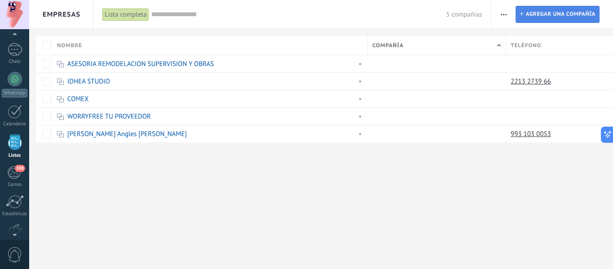
click at [573, 15] on span "Agregar una compañía" at bounding box center [561, 14] width 70 height 16
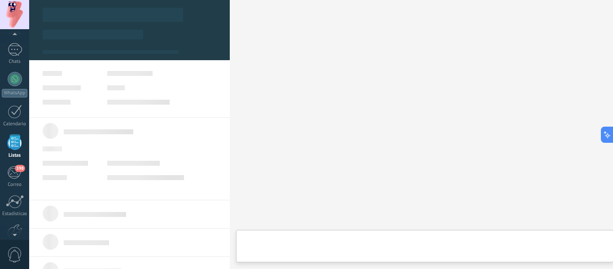
scroll to position [9, 0]
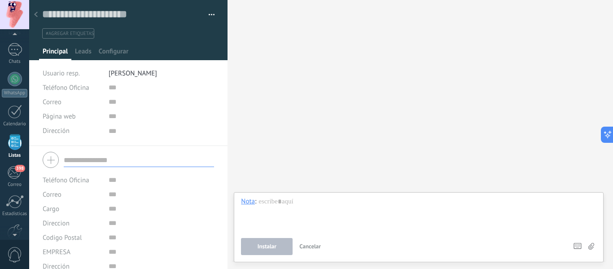
click at [124, 72] on span "[PERSON_NAME]" at bounding box center [133, 73] width 48 height 9
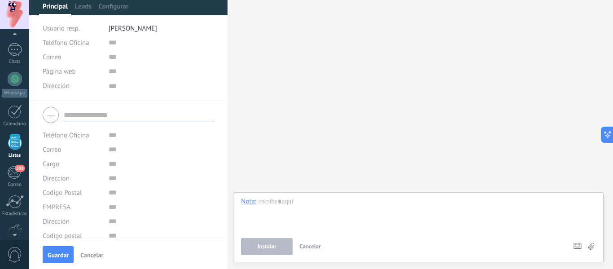
scroll to position [0, 0]
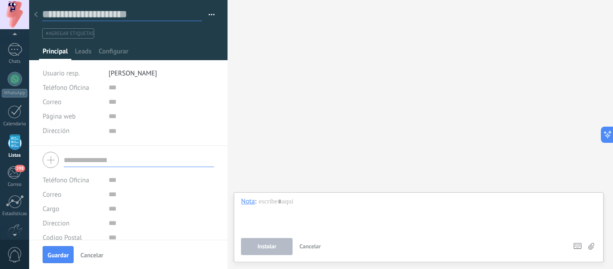
click at [106, 17] on input "text" at bounding box center [122, 14] width 160 height 13
click at [207, 12] on button "button" at bounding box center [208, 14] width 13 height 13
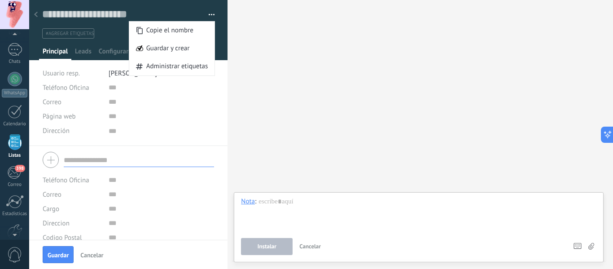
click at [183, 66] on span "Administrar etiquetas" at bounding box center [177, 66] width 62 height 18
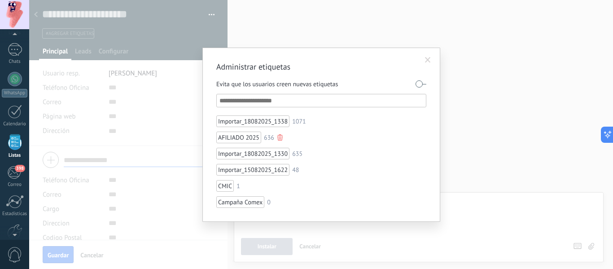
click at [233, 140] on div "AFILIADO 2025" at bounding box center [238, 138] width 45 height 12
click at [235, 136] on div "AFILIADO 2025" at bounding box center [238, 138] width 45 height 12
click at [279, 135] on div at bounding box center [279, 137] width 5 height 6
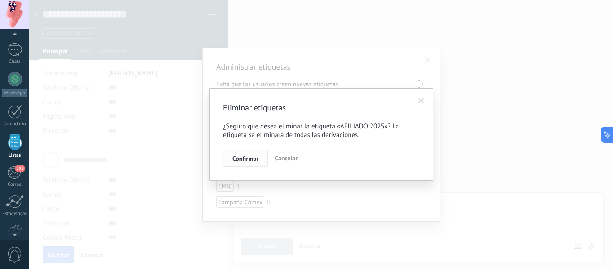
click at [252, 156] on span "Confirmar" at bounding box center [246, 158] width 26 height 6
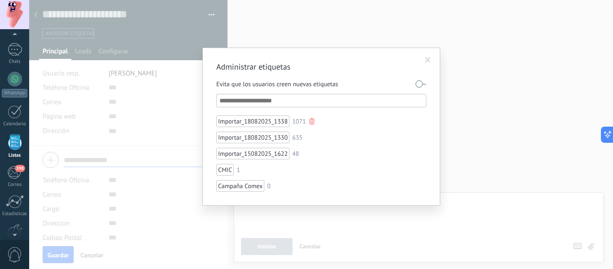
click at [314, 120] on div at bounding box center [311, 121] width 5 height 6
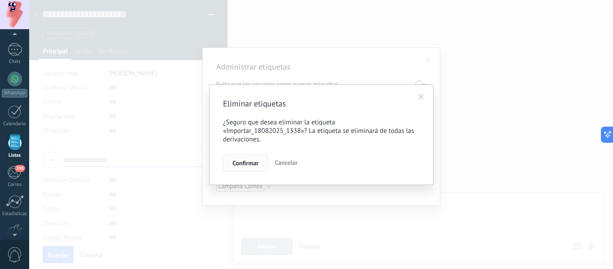
click at [258, 162] on span "Confirmar" at bounding box center [246, 163] width 26 height 6
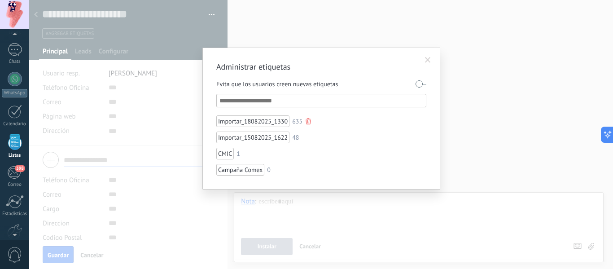
click at [308, 120] on div at bounding box center [308, 121] width 5 height 6
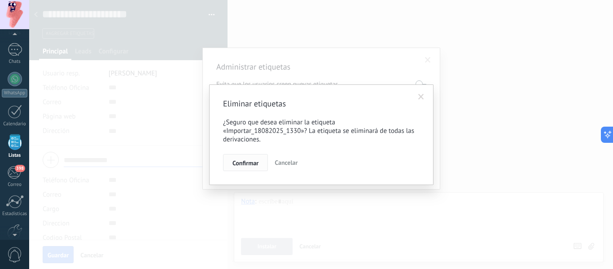
click at [252, 160] on span "Confirmar" at bounding box center [246, 163] width 26 height 6
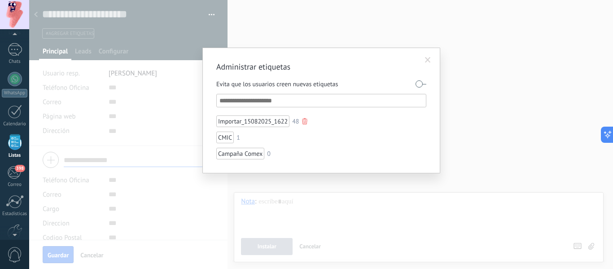
click at [304, 121] on div at bounding box center [304, 121] width 5 height 6
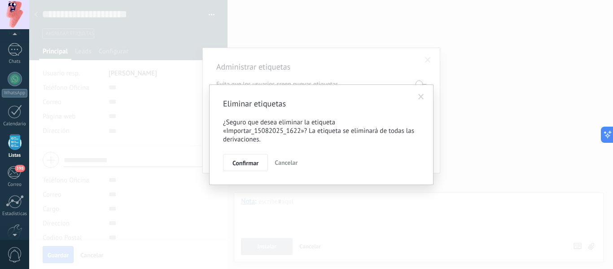
click at [250, 156] on button "Confirmar" at bounding box center [245, 162] width 45 height 17
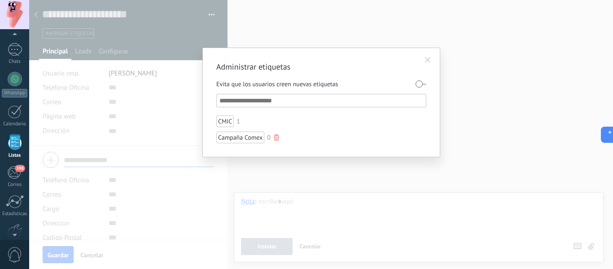
click at [275, 136] on div at bounding box center [276, 137] width 5 height 6
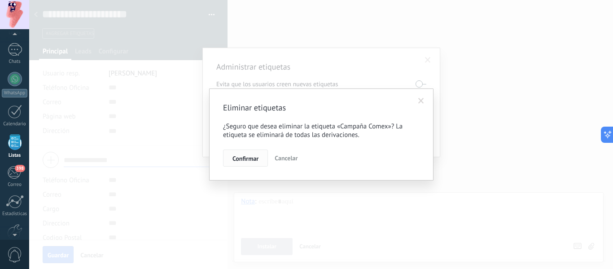
click at [257, 157] on span "Confirmar" at bounding box center [246, 158] width 26 height 6
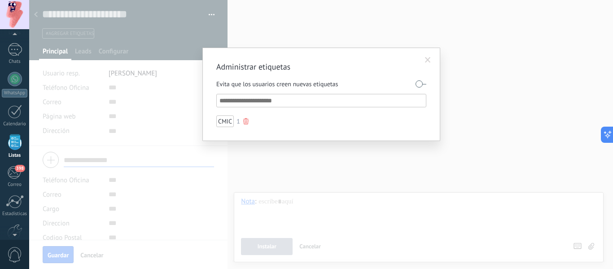
click at [247, 121] on div at bounding box center [245, 121] width 5 height 6
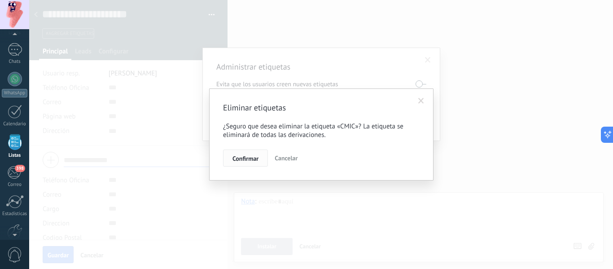
click at [245, 158] on span "Confirmar" at bounding box center [246, 158] width 26 height 6
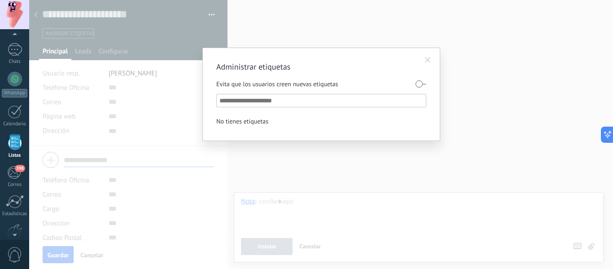
click at [428, 59] on span at bounding box center [428, 60] width 6 height 6
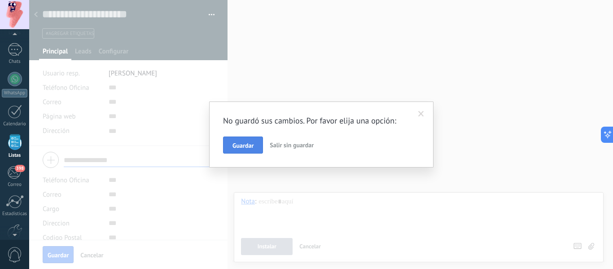
click at [247, 146] on span "Guardar" at bounding box center [243, 145] width 21 height 6
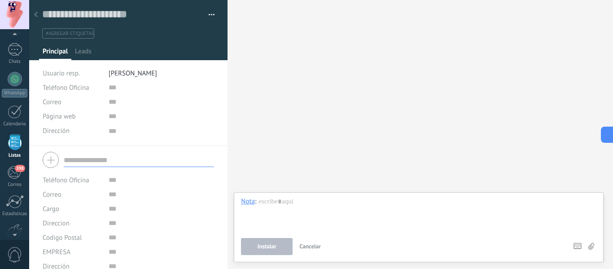
scroll to position [9, 0]
drag, startPoint x: 39, startPoint y: 7, endPoint x: 35, endPoint y: 9, distance: 4.6
click at [35, 9] on div at bounding box center [36, 15] width 13 height 18
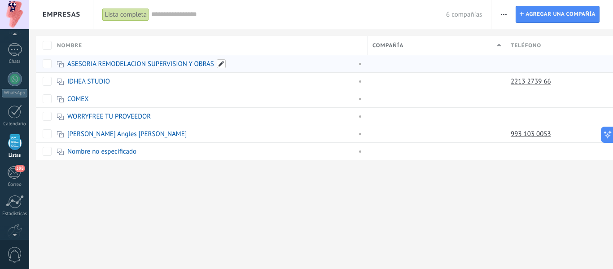
click at [220, 63] on span at bounding box center [221, 63] width 9 height 9
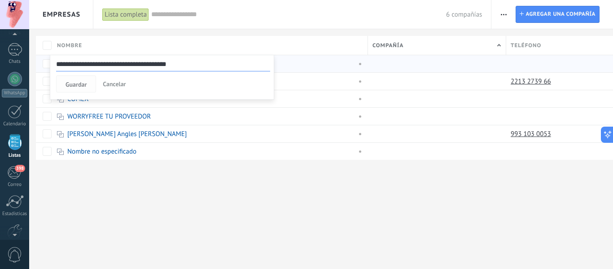
click at [83, 86] on span "Guardar" at bounding box center [76, 84] width 21 height 6
click at [80, 85] on span "Guardar" at bounding box center [76, 84] width 21 height 6
click at [330, 44] on div "Nombre" at bounding box center [210, 45] width 315 height 19
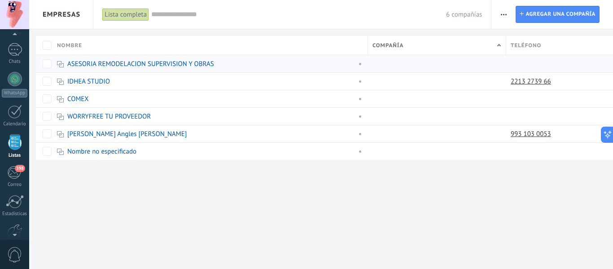
click at [414, 43] on div "Compañía" at bounding box center [437, 45] width 138 height 19
click at [147, 66] on link "ASESORIA REMODELACION SUPERVISION Y OBRAS" at bounding box center [140, 64] width 147 height 9
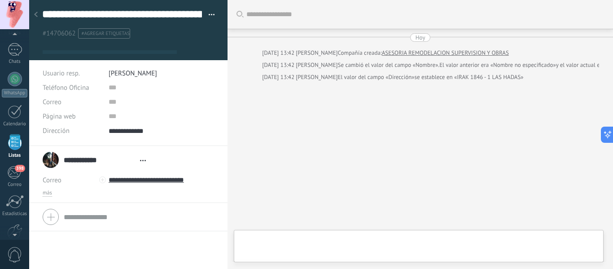
type textarea "**********"
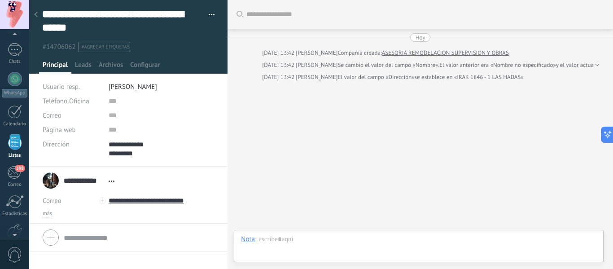
scroll to position [18, 0]
click at [48, 214] on span "más" at bounding box center [47, 213] width 9 height 7
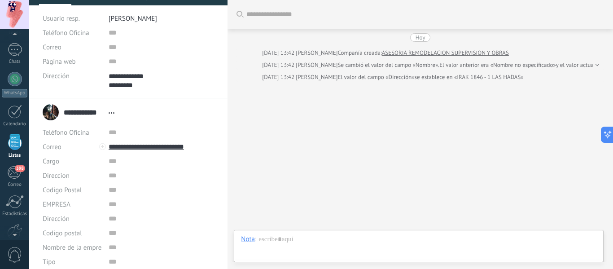
scroll to position [90, 0]
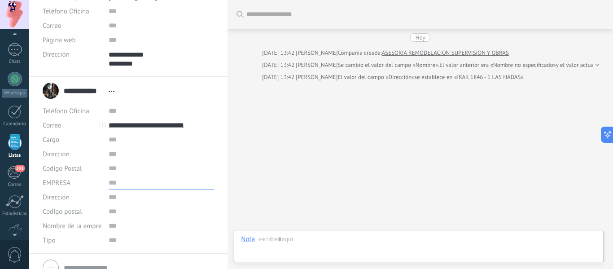
click at [132, 186] on input "text" at bounding box center [162, 183] width 106 height 14
type input "**********"
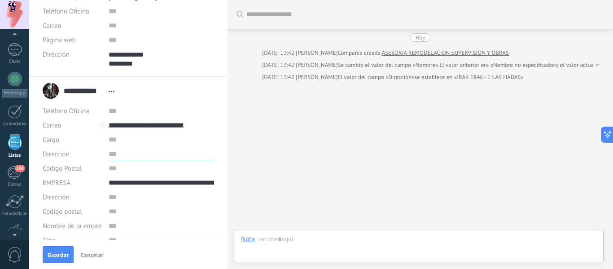
type input "**********"
type input "*****"
click at [186, 187] on input "**********" at bounding box center [162, 183] width 106 height 14
click at [125, 198] on input "text" at bounding box center [162, 197] width 106 height 14
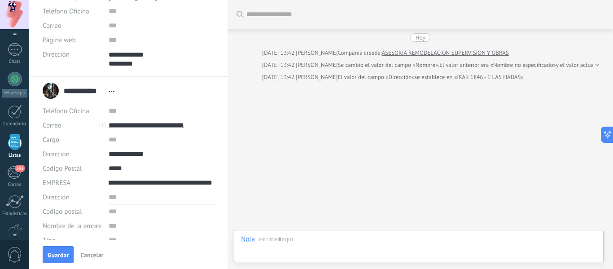
scroll to position [0, 0]
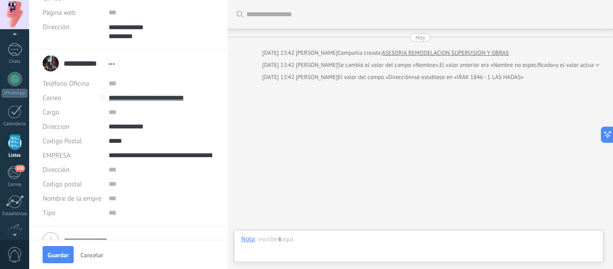
scroll to position [132, 0]
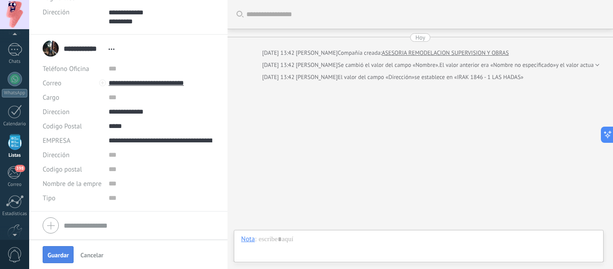
click at [51, 258] on span "Guardar" at bounding box center [58, 255] width 21 height 6
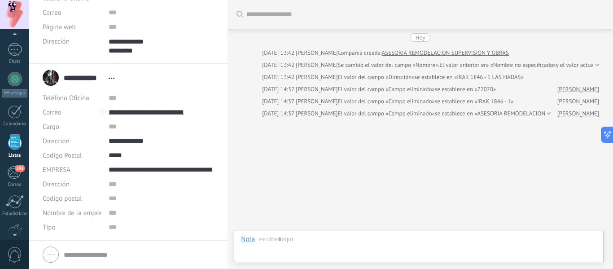
scroll to position [6, 0]
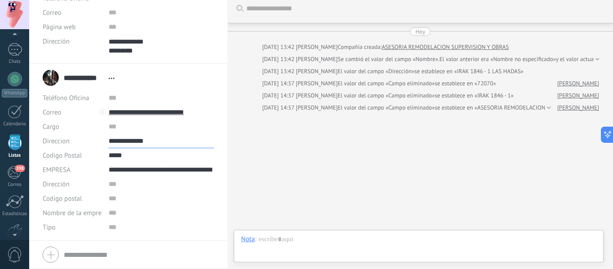
click at [153, 139] on input "**********" at bounding box center [162, 141] width 106 height 14
click at [158, 160] on input "*****" at bounding box center [162, 155] width 106 height 14
click at [136, 176] on input "**********" at bounding box center [161, 170] width 104 height 14
click at [129, 75] on div "**********" at bounding box center [129, 77] width 172 height 22
click at [118, 217] on input "text" at bounding box center [162, 213] width 106 height 14
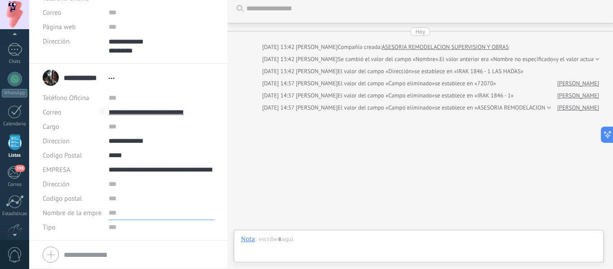
type input "*"
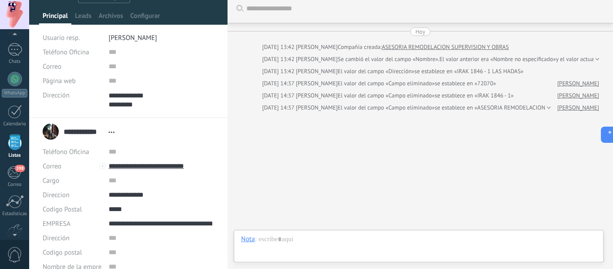
scroll to position [103, 0]
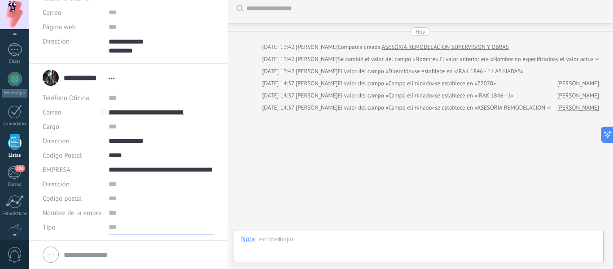
drag, startPoint x: 116, startPoint y: 228, endPoint x: 111, endPoint y: 230, distance: 4.8
click at [115, 229] on input "text" at bounding box center [162, 227] width 106 height 14
type input "**********"
click at [62, 250] on button "Guardar" at bounding box center [58, 254] width 31 height 17
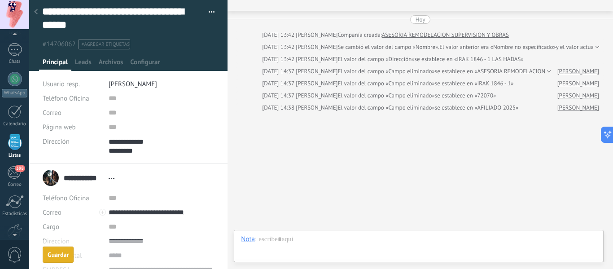
scroll to position [0, 0]
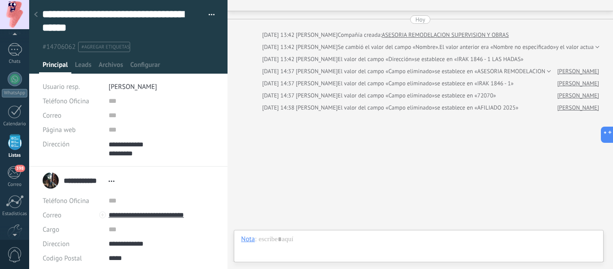
click at [41, 40] on div "**********" at bounding box center [128, 26] width 199 height 52
click at [57, 48] on span "#14706062" at bounding box center [59, 47] width 33 height 9
click at [116, 121] on input "text" at bounding box center [162, 115] width 106 height 14
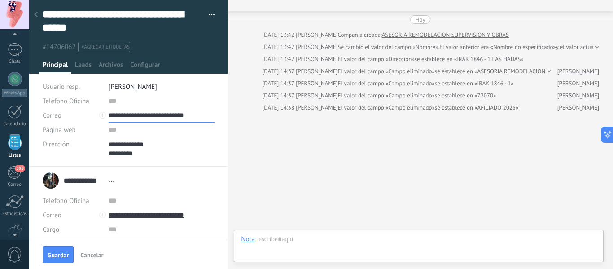
type input "**********"
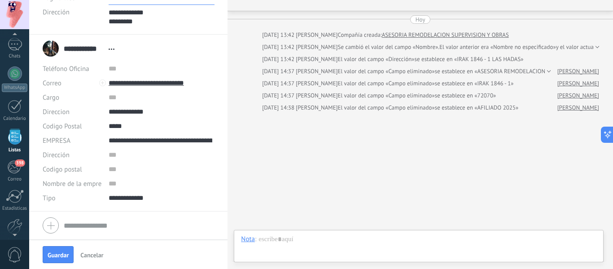
scroll to position [56, 0]
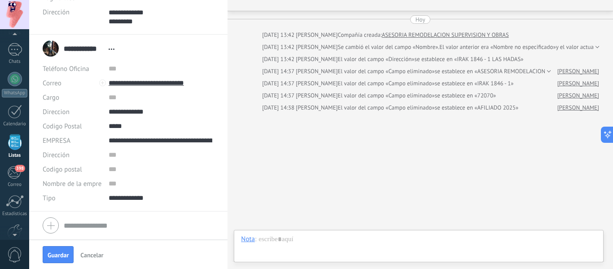
click at [53, 267] on div "Guardar Cancelar" at bounding box center [128, 254] width 198 height 29
click at [61, 254] on span "Guardar" at bounding box center [58, 255] width 21 height 6
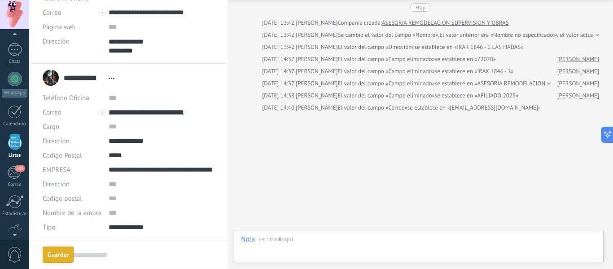
scroll to position [94, 0]
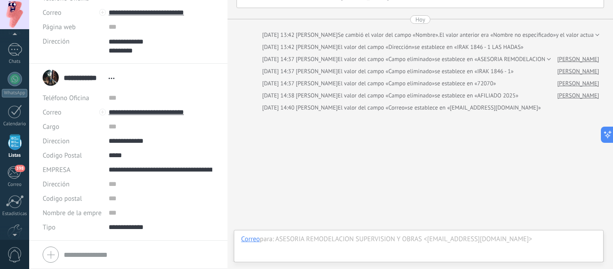
click at [54, 258] on div at bounding box center [129, 254] width 172 height 22
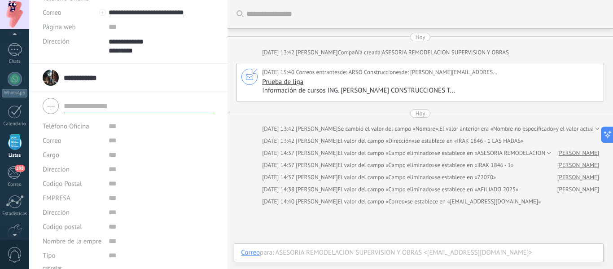
scroll to position [0, 0]
click at [460, 55] on link "ASESORIA REMODELACION SUPERVISION Y OBRAS" at bounding box center [445, 52] width 127 height 9
drag, startPoint x: 459, startPoint y: 52, endPoint x: 194, endPoint y: 141, distance: 280.0
click at [458, 52] on link "ASESORIA REMODELACION SUPERVISION Y OBRAS" at bounding box center [445, 52] width 127 height 9
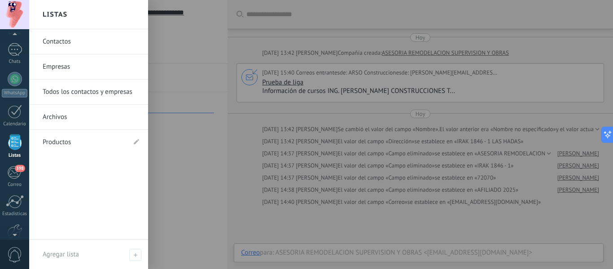
click at [16, 145] on div at bounding box center [14, 142] width 13 height 16
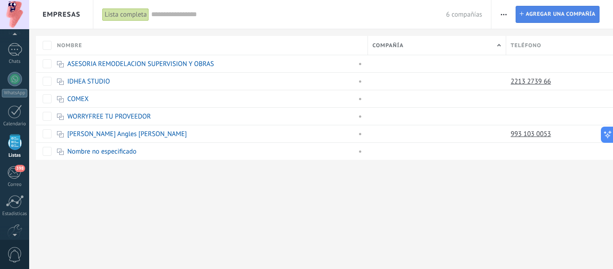
click at [570, 14] on span "Agregar una compañía" at bounding box center [561, 14] width 70 height 16
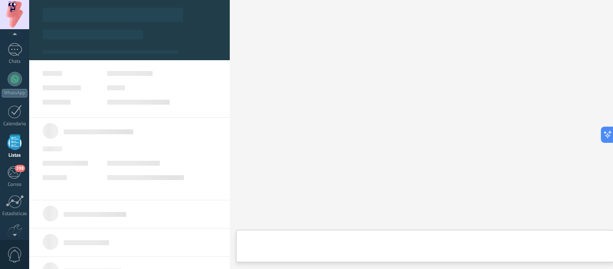
type textarea "***"
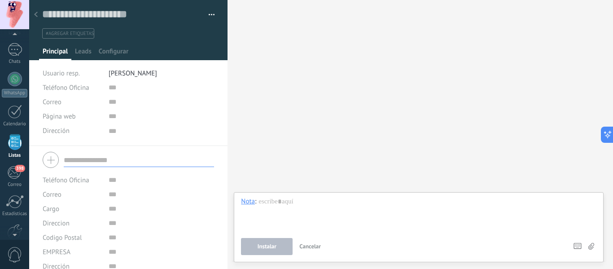
click at [39, 15] on div at bounding box center [36, 15] width 13 height 18
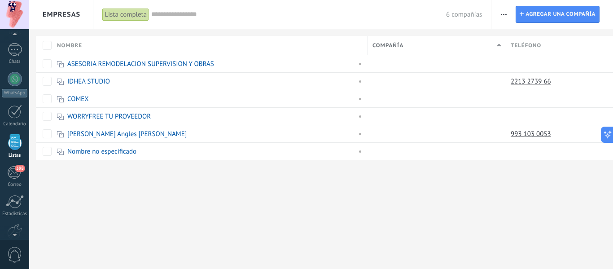
click at [504, 16] on span "button" at bounding box center [504, 14] width 6 height 17
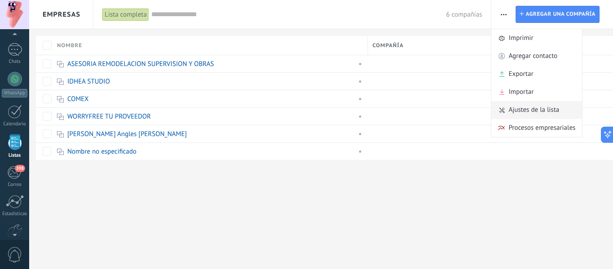
click at [541, 114] on span "Ajustes de la lista" at bounding box center [534, 110] width 51 height 18
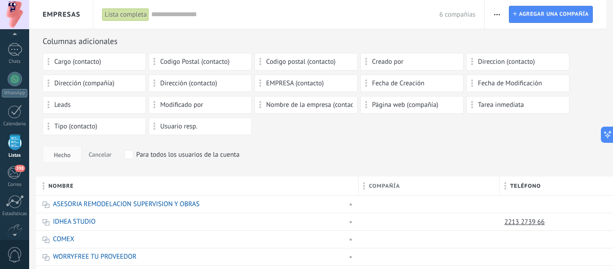
click at [126, 14] on div "Lista completa" at bounding box center [125, 14] width 47 height 13
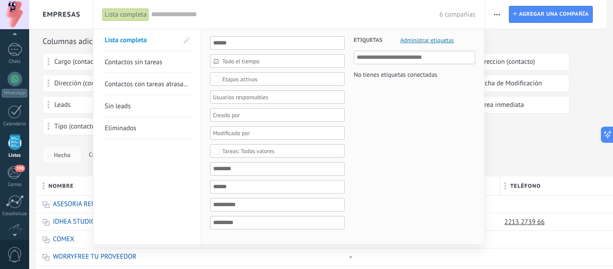
click at [135, 128] on span "Eliminados" at bounding box center [121, 128] width 32 height 9
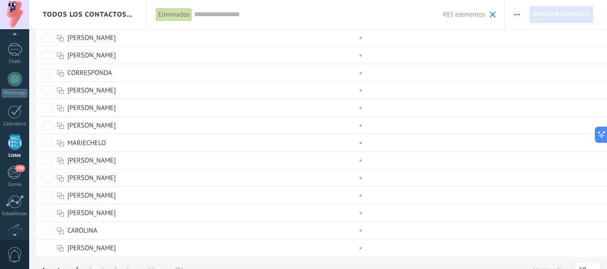
scroll to position [691, 0]
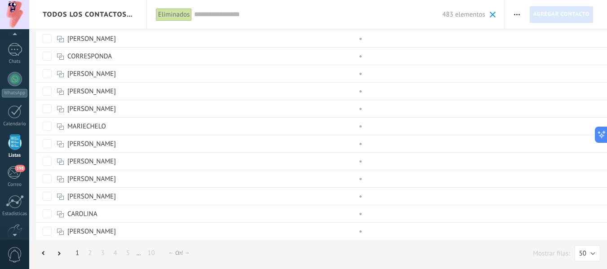
click at [149, 256] on link "10" at bounding box center [151, 253] width 16 height 18
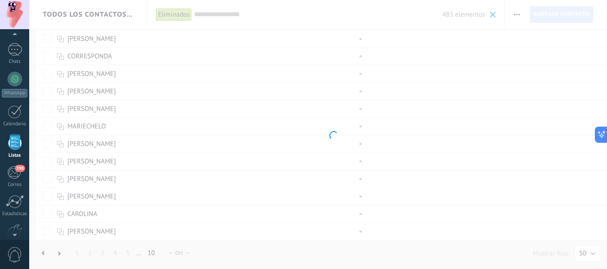
scroll to position [393, 0]
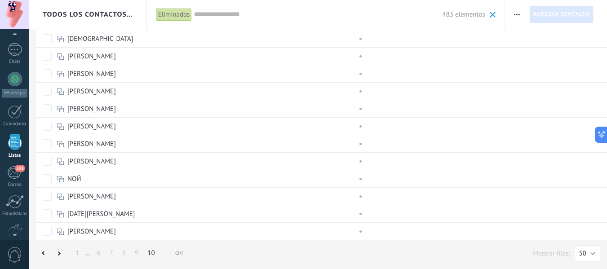
click at [187, 254] on div "← Ctrl →" at bounding box center [178, 253] width 21 height 7
click at [186, 247] on div "1 ... 6 7 8 9 10 ← Alt → ← Ctrl → Mostrar filas: 25 50 100 200 50" at bounding box center [318, 253] width 564 height 18
click at [185, 253] on div "← Ctrl →" at bounding box center [178, 253] width 21 height 7
click at [188, 252] on div "← Ctrl →" at bounding box center [178, 253] width 21 height 7
click at [589, 246] on button "50" at bounding box center [587, 253] width 26 height 16
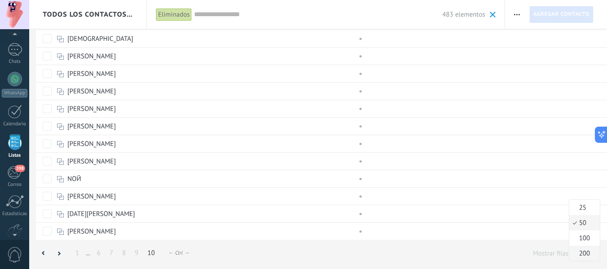
click at [585, 253] on span "200" at bounding box center [583, 253] width 28 height 9
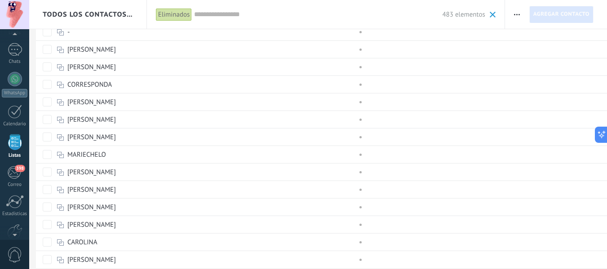
scroll to position [691, 0]
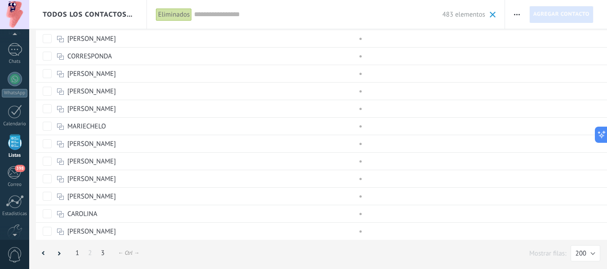
click at [104, 255] on link "3" at bounding box center [102, 253] width 13 height 18
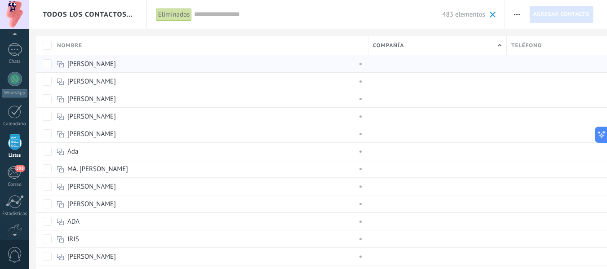
click at [57, 63] on use at bounding box center [60, 64] width 7 height 6
click at [69, 66] on link "[PERSON_NAME]" at bounding box center [91, 64] width 48 height 9
click at [372, 58] on div at bounding box center [435, 63] width 134 height 17
click at [166, 61] on div "[PERSON_NAME]" at bounding box center [203, 64] width 295 height 8
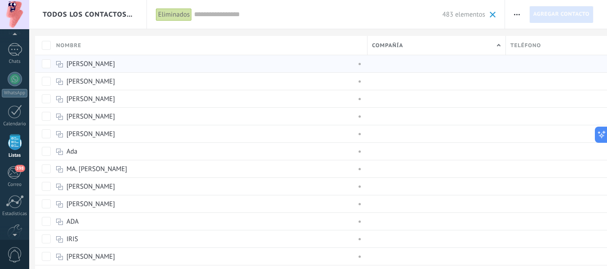
scroll to position [0, 0]
click at [71, 64] on link "[PERSON_NAME]" at bounding box center [91, 64] width 48 height 9
click at [59, 62] on use at bounding box center [60, 64] width 7 height 6
click at [80, 66] on div "restaurar màs" at bounding box center [74, 64] width 35 height 18
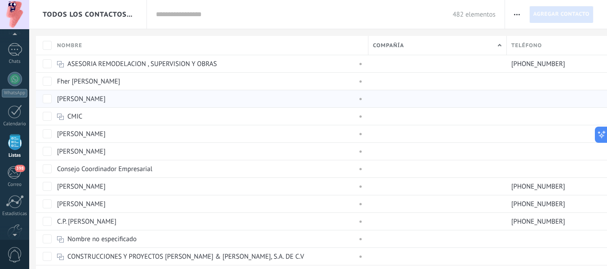
scroll to position [0, 0]
click at [178, 19] on div "Eliminados" at bounding box center [174, 14] width 36 height 13
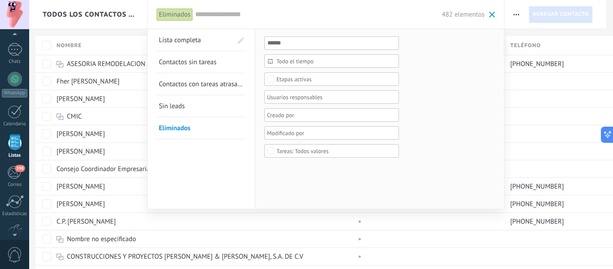
click at [495, 12] on span at bounding box center [492, 15] width 6 height 6
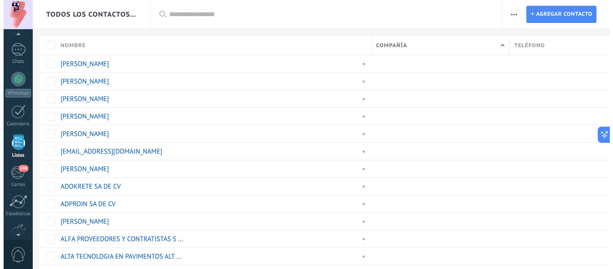
scroll to position [0, 0]
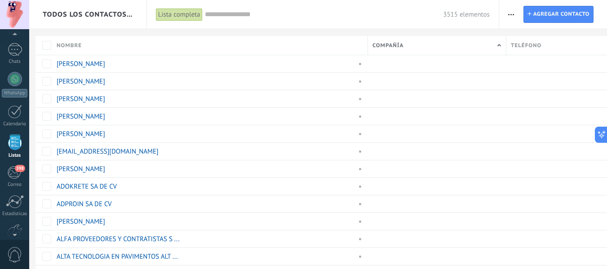
click at [96, 20] on div "Todos los contactos y empresas" at bounding box center [88, 14] width 91 height 29
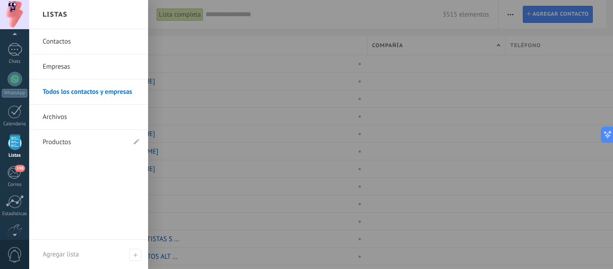
click at [53, 67] on link "Empresas" at bounding box center [91, 66] width 97 height 25
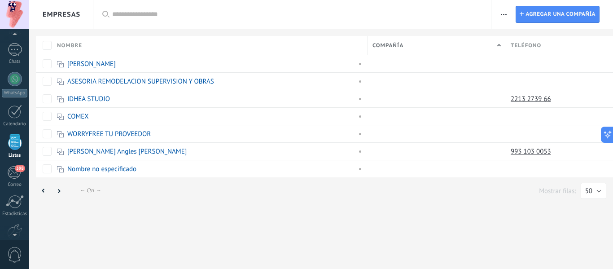
scroll to position [0, 0]
click at [75, 62] on link "[PERSON_NAME]" at bounding box center [91, 64] width 48 height 9
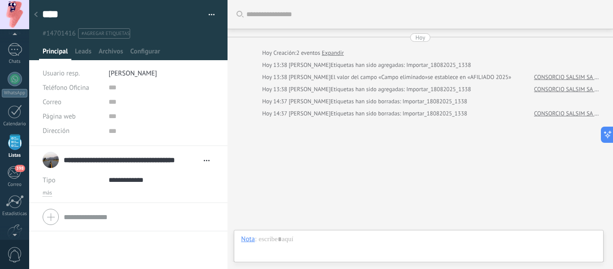
scroll to position [6, 0]
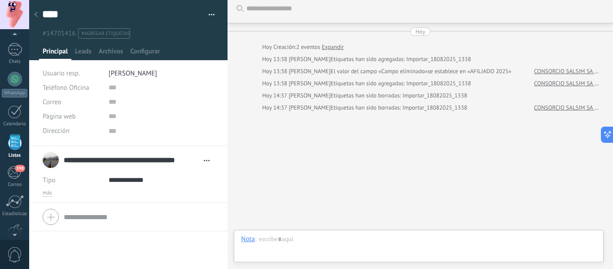
click at [206, 162] on span "Abrir detalle Copie el nombre Desatar" at bounding box center [206, 160] width 15 height 7
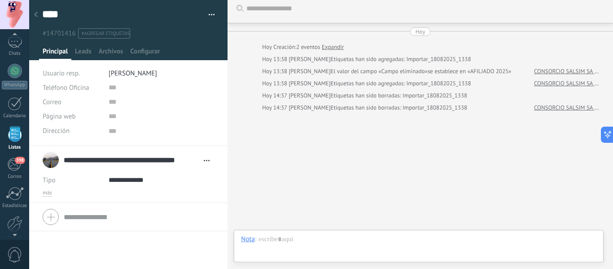
scroll to position [56, 0]
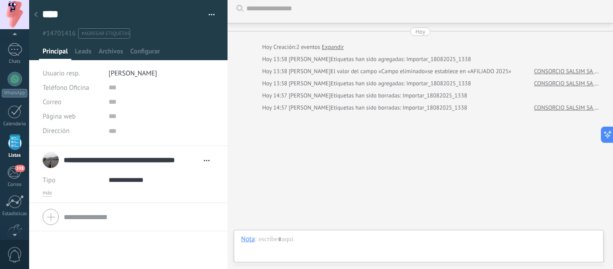
click at [47, 195] on span "más" at bounding box center [47, 192] width 9 height 7
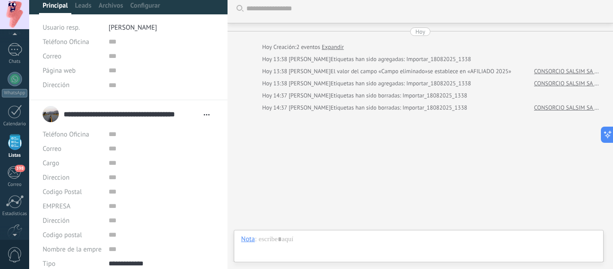
scroll to position [0, 0]
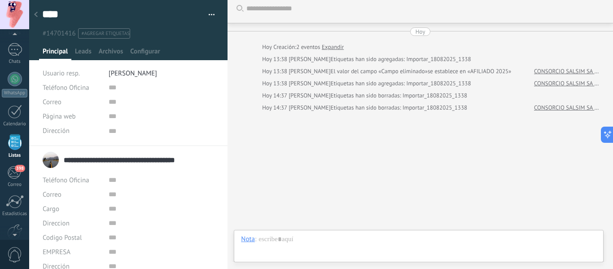
click at [163, 163] on input "**********" at bounding box center [139, 159] width 150 height 9
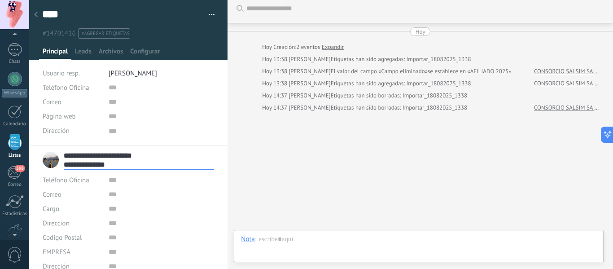
drag, startPoint x: 156, startPoint y: 155, endPoint x: 62, endPoint y: 164, distance: 95.2
click at [62, 163] on div "**********" at bounding box center [129, 160] width 172 height 22
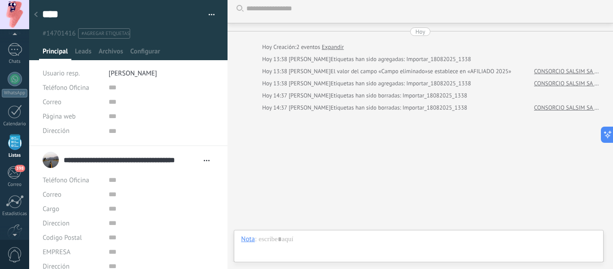
click at [73, 6] on div "**** IVAN Copie el nombre Guardar y crear Imprimir Administrar etiquetas" at bounding box center [128, 19] width 199 height 39
drag, startPoint x: 62, startPoint y: 16, endPoint x: 0, endPoint y: 30, distance: 64.0
click at [0, 24] on body ".abccls-1,.abccls-2{fill-rule:evenodd}.abccls-2{fill:#fff} .abfcls-1{fill:none}…" at bounding box center [306, 134] width 613 height 269
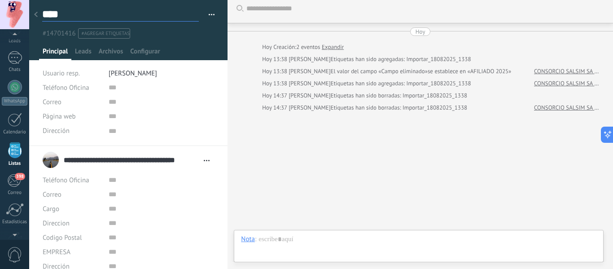
paste textarea "**********"
type textarea "**********"
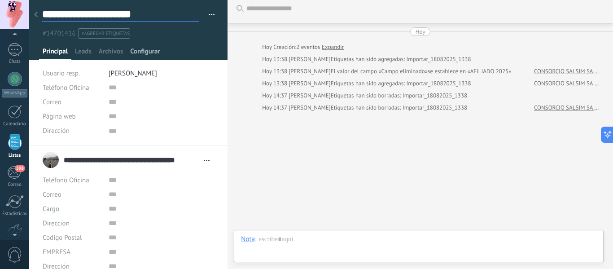
type textarea "****"
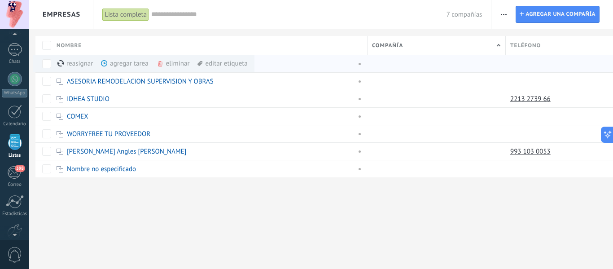
click at [179, 60] on div "eliminar màs" at bounding box center [189, 64] width 64 height 18
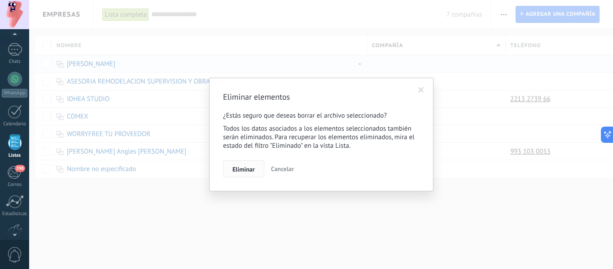
click at [240, 174] on button "Eliminar" at bounding box center [243, 168] width 41 height 17
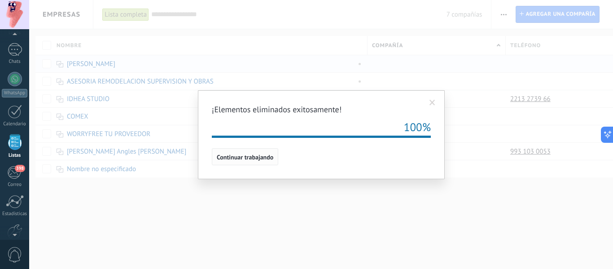
click at [250, 159] on span "Continuar trabajando" at bounding box center [245, 157] width 57 height 6
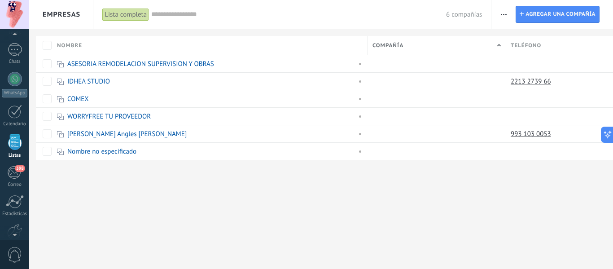
scroll to position [0, 0]
click at [112, 154] on link "Nombre no especificado" at bounding box center [101, 151] width 69 height 9
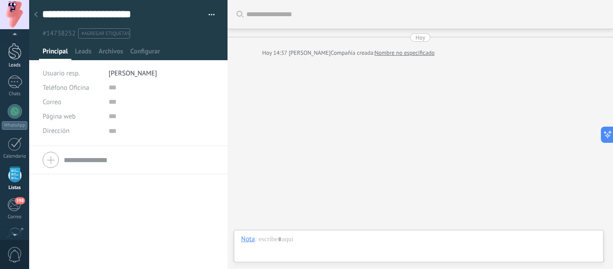
scroll to position [4, 0]
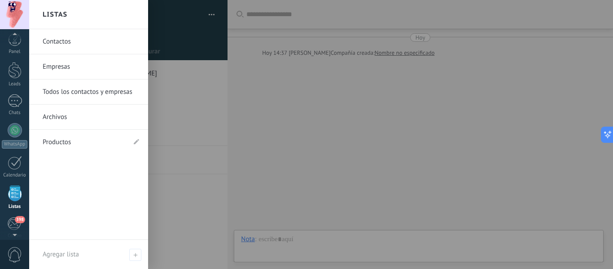
click at [16, 190] on div at bounding box center [14, 193] width 13 height 16
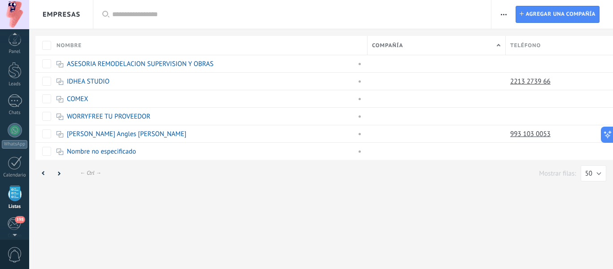
scroll to position [56, 0]
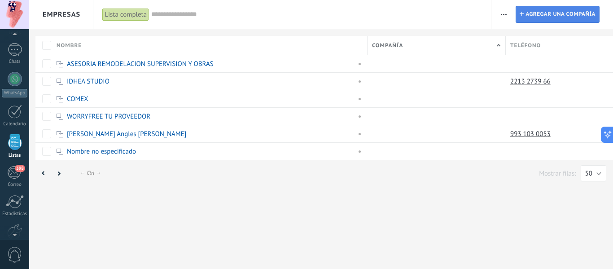
click at [576, 13] on span "Agregar una compañía" at bounding box center [561, 14] width 70 height 16
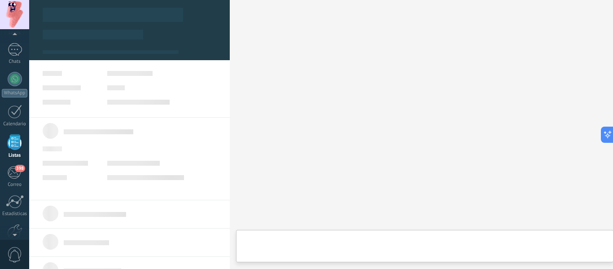
type textarea "***"
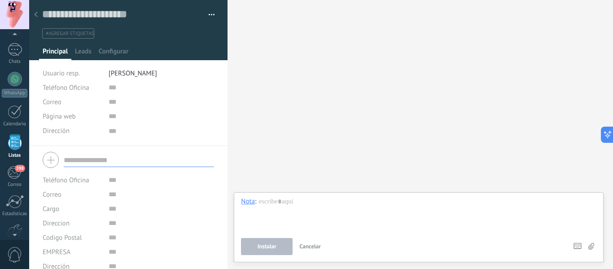
click at [39, 13] on div at bounding box center [36, 15] width 13 height 18
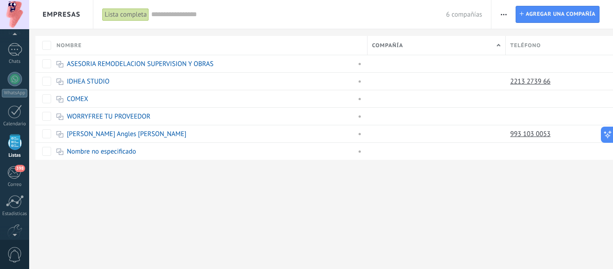
click at [502, 14] on icon "button" at bounding box center [504, 14] width 6 height 1
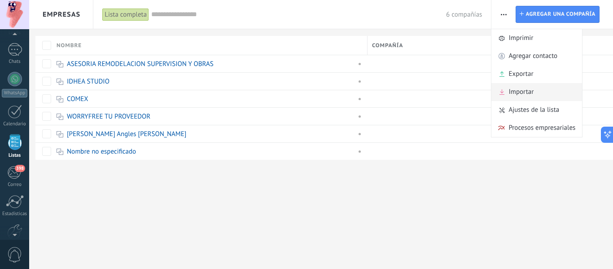
click at [530, 89] on span "Importar" at bounding box center [521, 92] width 25 height 18
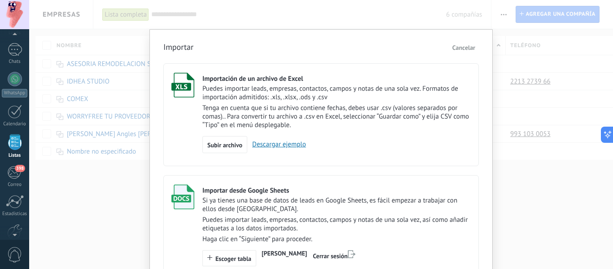
click at [266, 142] on link "Descargar ejemplo" at bounding box center [276, 144] width 59 height 9
click at [83, 210] on div "Importar Cancelar Importación de un archivo de Excel Puedes importar leads, emp…" at bounding box center [321, 134] width 584 height 269
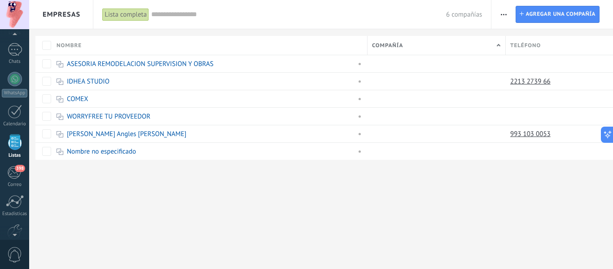
click at [507, 13] on button "button" at bounding box center [503, 14] width 13 height 17
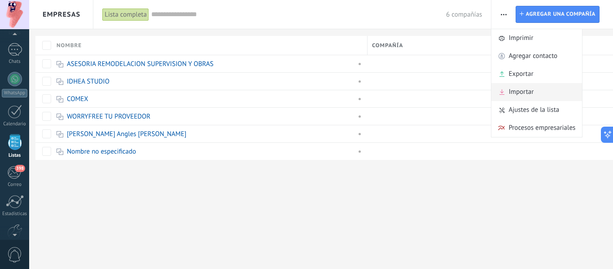
click at [528, 89] on span "Importar" at bounding box center [521, 92] width 25 height 18
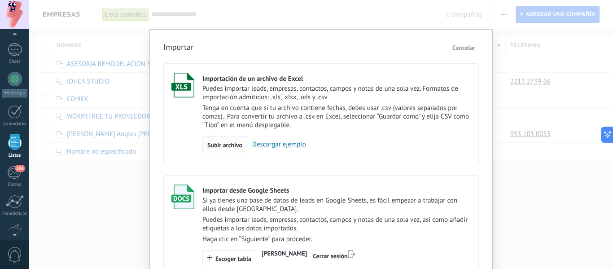
click at [216, 143] on span "Subir archivo" at bounding box center [224, 145] width 35 height 6
click at [0, 0] on input "Importación de un archivo de Excel Puedes importar leads, empresas, contactos, …" at bounding box center [0, 0] width 0 height 0
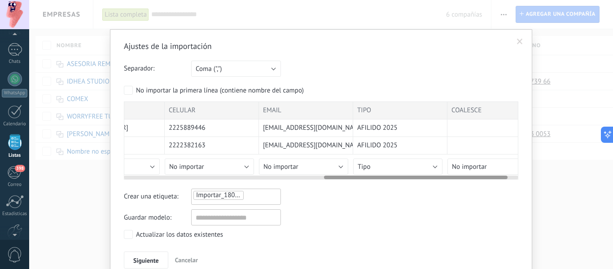
scroll to position [0, 454]
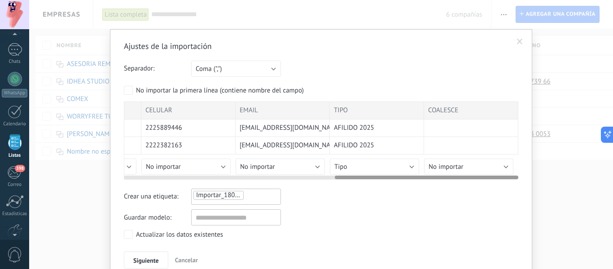
drag, startPoint x: 290, startPoint y: 176, endPoint x: 507, endPoint y: 138, distance: 221.0
click at [531, 156] on div "Ajustes de la importación Separador: Punto y coma (";") Coma (",") Tabulación (…" at bounding box center [321, 155] width 422 height 253
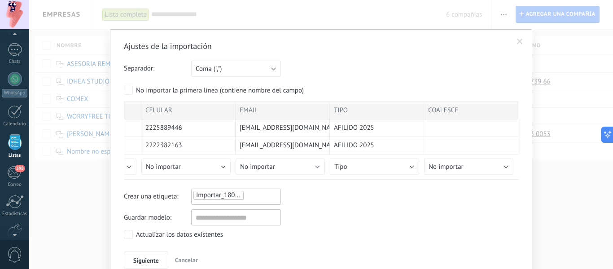
click at [226, 195] on span "Importar_18082025_1446" at bounding box center [233, 195] width 75 height 9
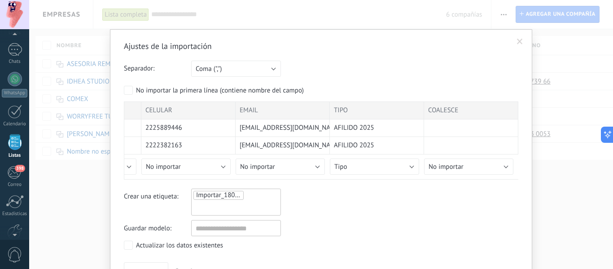
click at [263, 191] on ul "Importar_18082025_1446" at bounding box center [236, 202] width 87 height 24
click at [239, 210] on li at bounding box center [231, 207] width 74 height 13
click at [251, 194] on ul "Importar_18082025_1446" at bounding box center [236, 202] width 87 height 24
click at [227, 201] on input "text" at bounding box center [216, 207] width 45 height 13
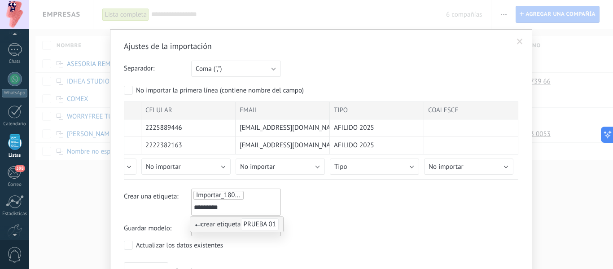
type input "*********"
click at [246, 195] on ul "Importar_18082025_1446 ********* PRUEBA 01" at bounding box center [236, 202] width 87 height 24
click at [228, 223] on span "crear etiqueta PRUEBA 01" at bounding box center [237, 224] width 84 height 9
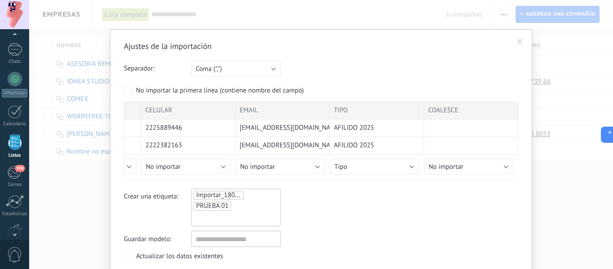
click at [246, 189] on div "Importar_18082025_1446 PRUEBA 01 PRUEBA 01" at bounding box center [236, 208] width 90 height 38
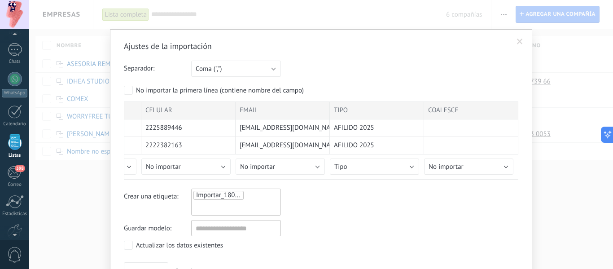
click at [236, 204] on input "text" at bounding box center [216, 207] width 45 height 13
type input "*******"
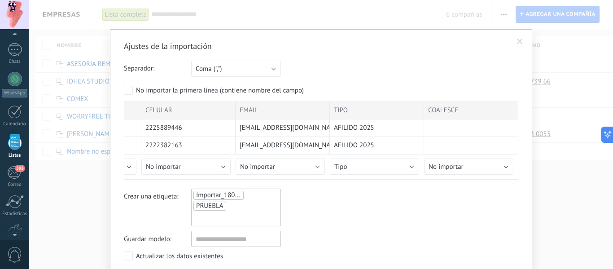
click at [217, 211] on ul "Importar_18082025_1446 PRUEBLA PRUEBLA" at bounding box center [236, 207] width 87 height 35
click at [214, 220] on input "text" at bounding box center [216, 217] width 45 height 13
type input "******"
click at [206, 205] on span "PRUEBLA" at bounding box center [209, 206] width 27 height 9
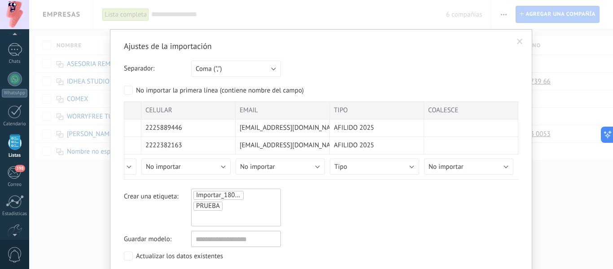
click at [238, 197] on span "Importar_18082025_1446" at bounding box center [233, 195] width 75 height 9
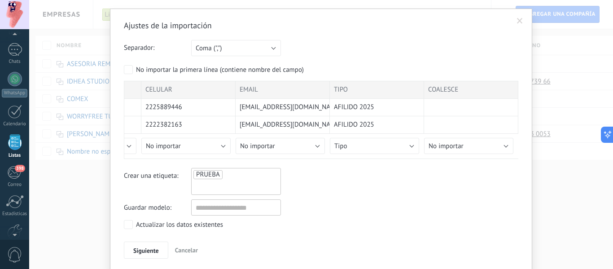
scroll to position [53, 0]
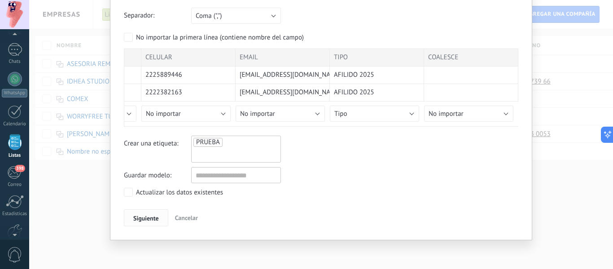
click at [151, 216] on span "Siguiente" at bounding box center [146, 218] width 26 height 6
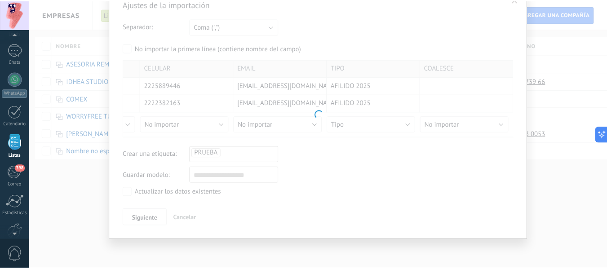
scroll to position [0, 0]
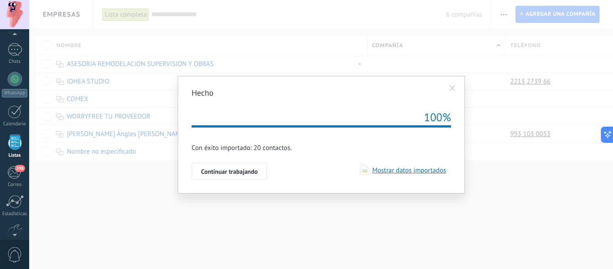
click at [423, 170] on span "Mostrar datos importados" at bounding box center [408, 170] width 78 height 9
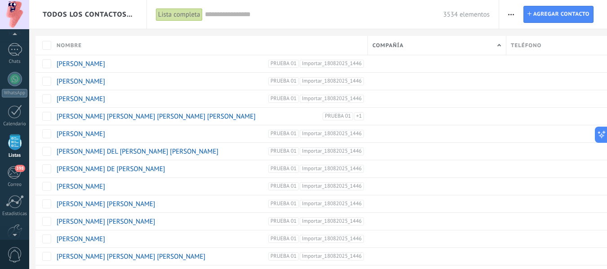
click at [409, 44] on div "Compañía" at bounding box center [437, 45] width 138 height 19
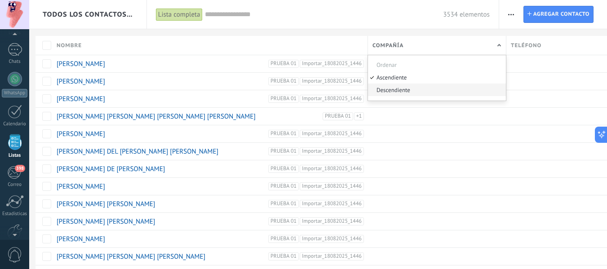
click at [401, 90] on div "Descendiente" at bounding box center [437, 90] width 138 height 13
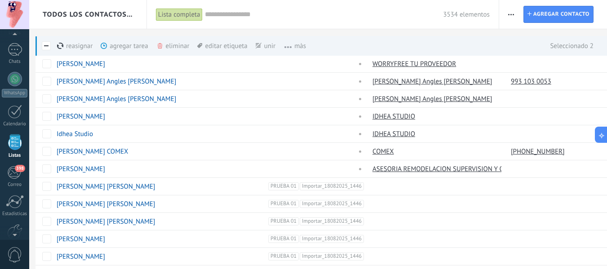
click at [261, 44] on span at bounding box center [258, 46] width 6 height 6
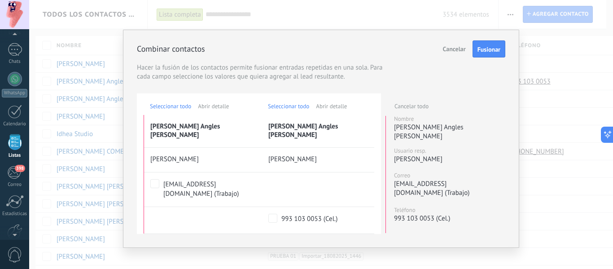
click at [490, 46] on span "Fusionar" at bounding box center [489, 49] width 23 height 6
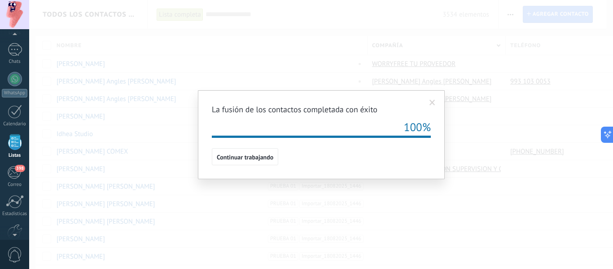
click at [259, 160] on span "Continuar trabajando" at bounding box center [245, 157] width 57 height 6
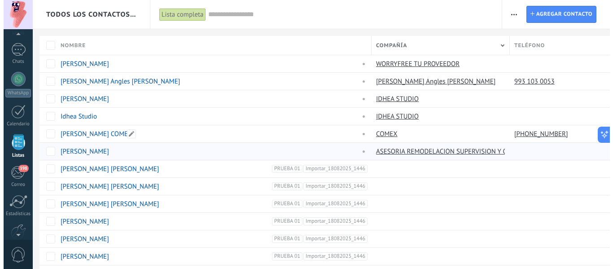
scroll to position [0, 0]
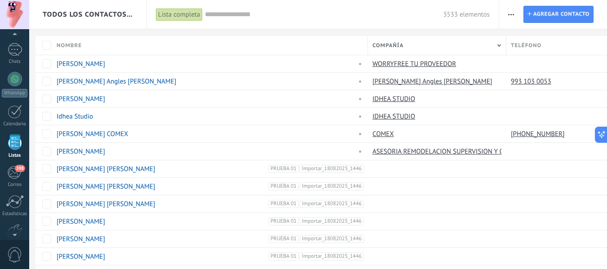
click at [184, 14] on div "Lista completa" at bounding box center [179, 14] width 47 height 13
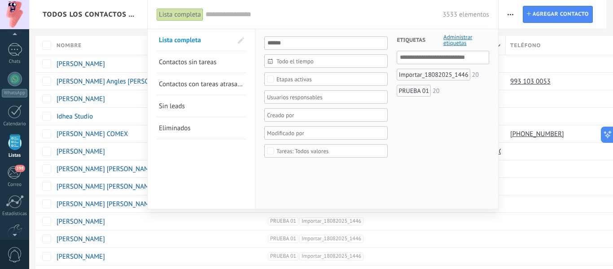
click at [511, 13] on div at bounding box center [306, 134] width 613 height 269
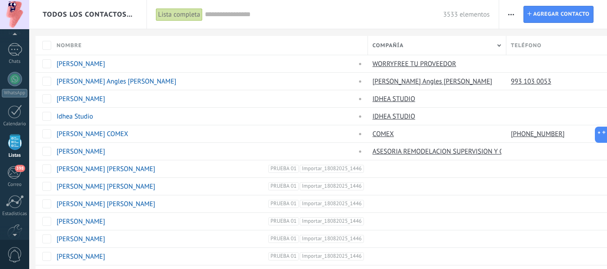
click at [87, 11] on span "Todos los contactos y empresas" at bounding box center [88, 14] width 91 height 9
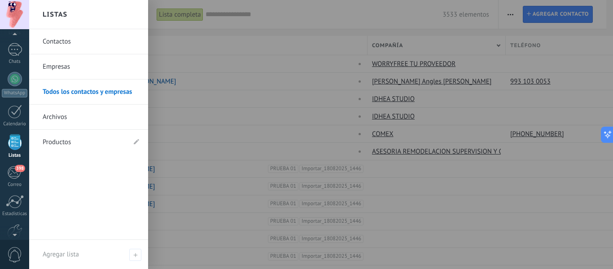
click at [53, 66] on link "Empresas" at bounding box center [91, 66] width 97 height 25
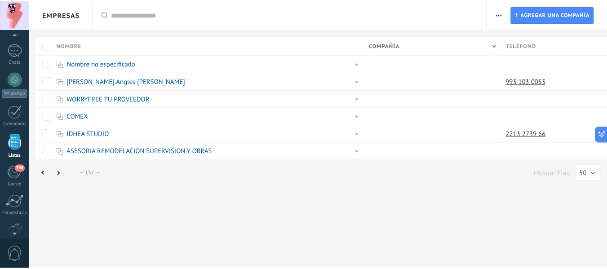
scroll to position [0, 0]
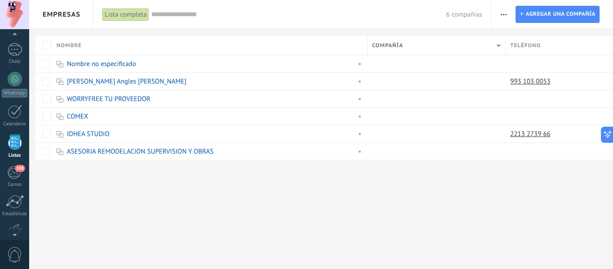
click at [68, 16] on span "Empresas" at bounding box center [62, 14] width 38 height 9
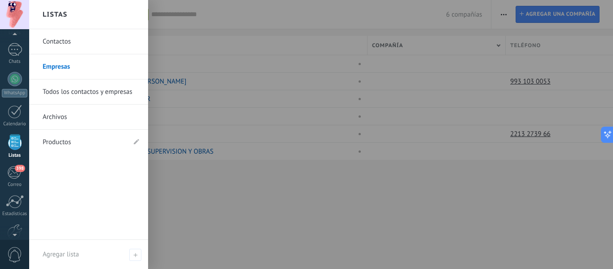
click at [56, 43] on link "Contactos" at bounding box center [91, 41] width 97 height 25
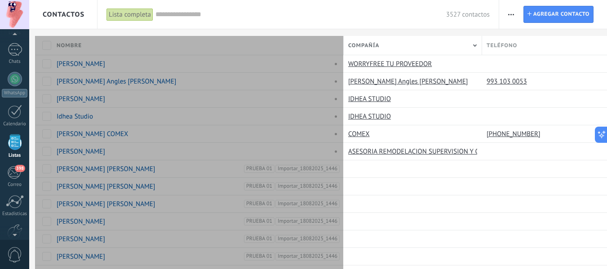
type textarea "***"
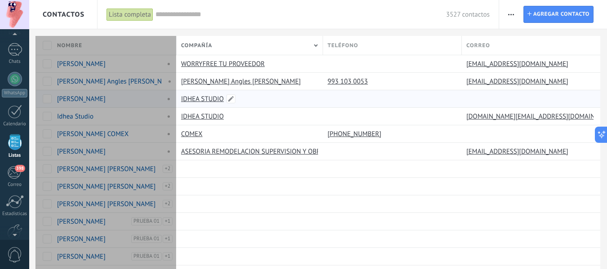
drag, startPoint x: 368, startPoint y: 45, endPoint x: 177, endPoint y: 94, distance: 197.4
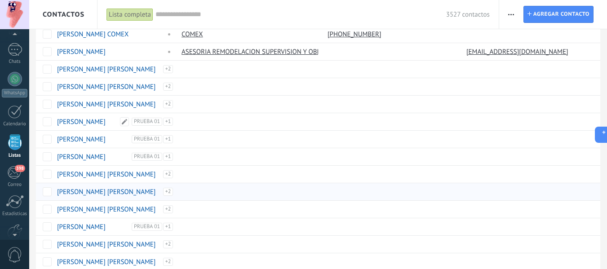
scroll to position [45, 0]
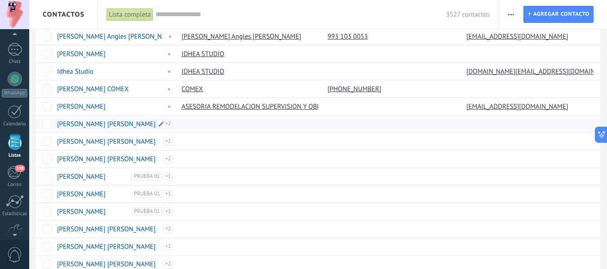
click at [106, 121] on link "ALBERTO ALFONSO RAMIREZ Y RAMIREZ" at bounding box center [106, 124] width 98 height 9
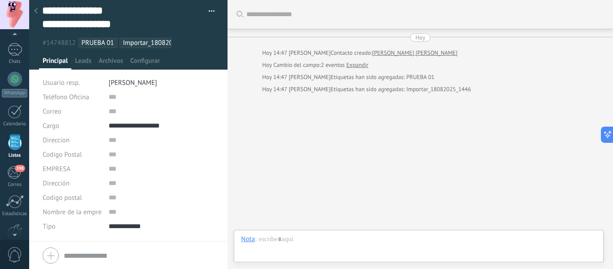
scroll to position [4, 0]
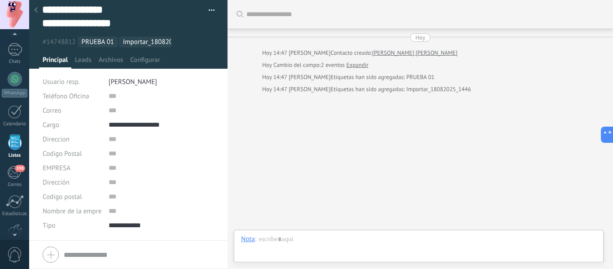
click at [46, 253] on div at bounding box center [129, 254] width 172 height 22
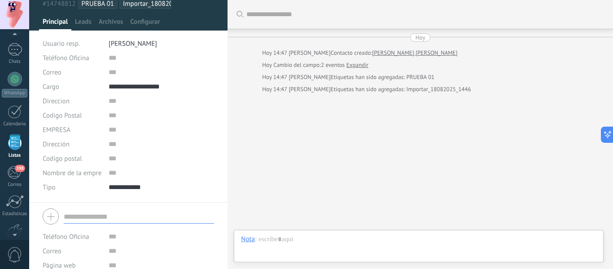
scroll to position [0, 0]
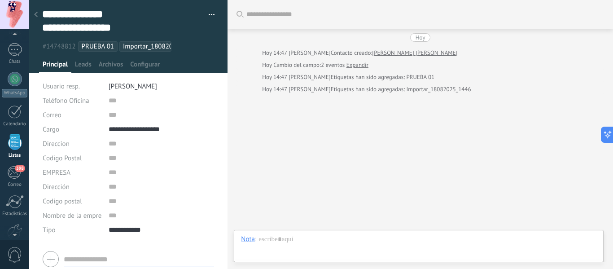
click at [400, 52] on link "ALBERTO ALFONSO RAMIREZ Y RAMIREZ" at bounding box center [414, 52] width 85 height 9
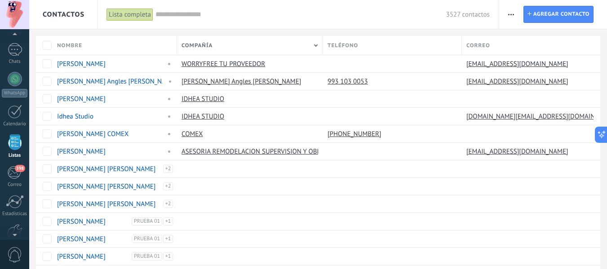
click at [71, 42] on span "Nombre" at bounding box center [69, 45] width 25 height 9
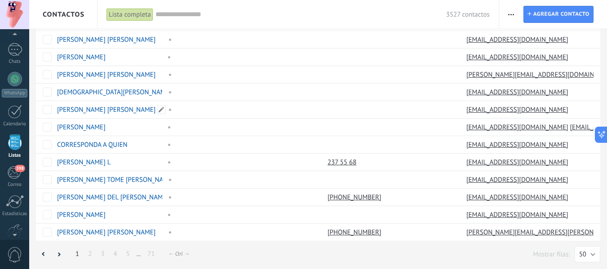
scroll to position [691, 0]
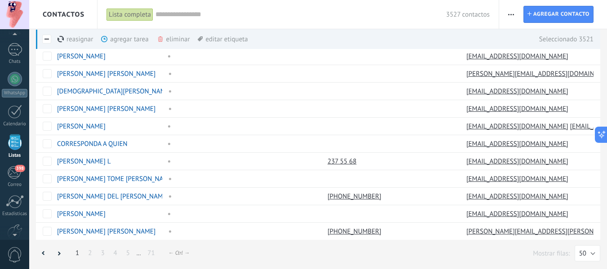
click at [150, 253] on link "71" at bounding box center [151, 253] width 16 height 18
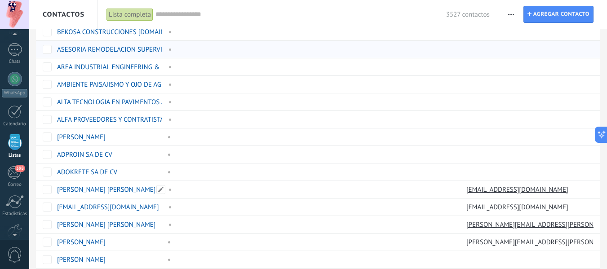
scroll to position [288, 0]
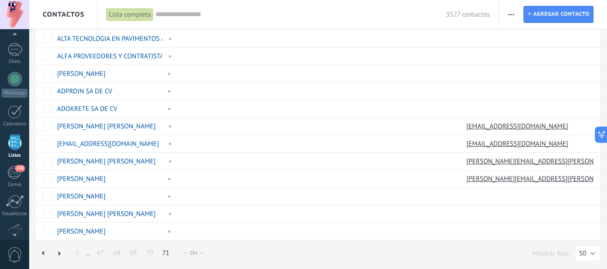
click at [163, 255] on link "71" at bounding box center [166, 253] width 16 height 18
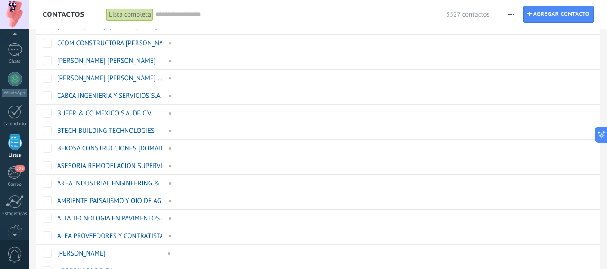
scroll to position [0, 0]
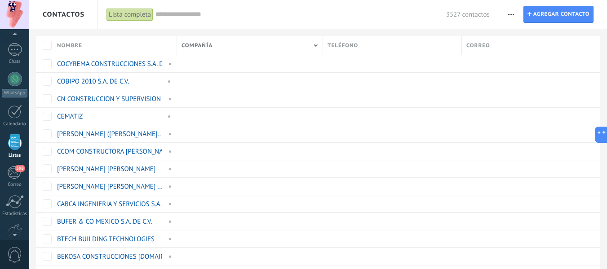
click at [191, 11] on input "text" at bounding box center [300, 14] width 290 height 9
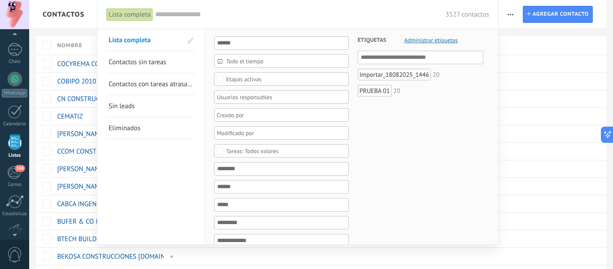
click at [423, 76] on div "Importar_18082025_1446" at bounding box center [394, 75] width 73 height 12
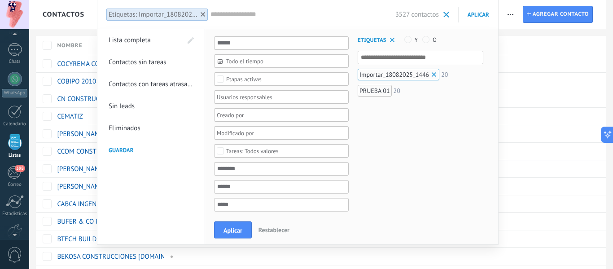
click at [434, 76] on span at bounding box center [434, 74] width 9 height 9
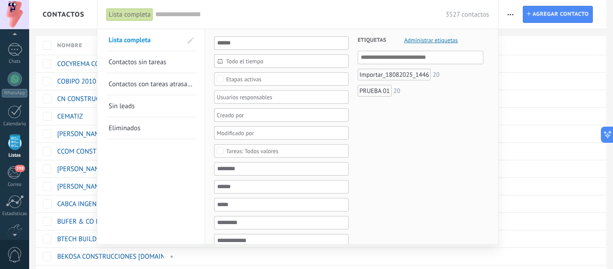
click at [385, 89] on div "PRUEBA 01" at bounding box center [375, 91] width 34 height 12
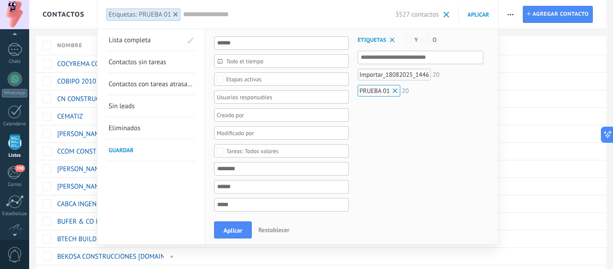
click at [396, 91] on span at bounding box center [395, 90] width 9 height 9
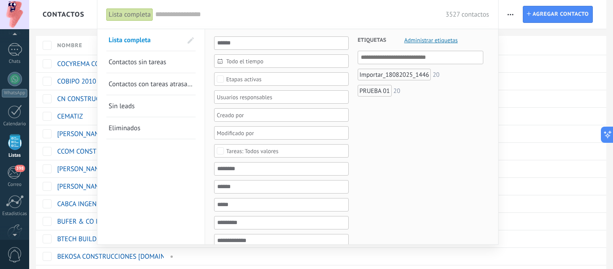
click at [80, 40] on div at bounding box center [306, 134] width 613 height 269
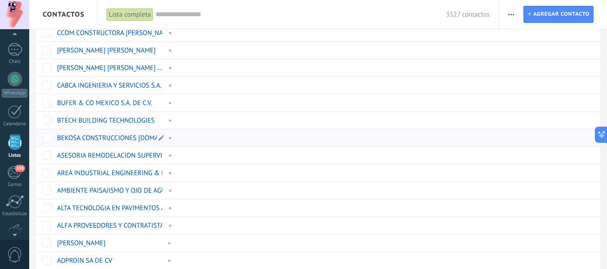
scroll to position [135, 0]
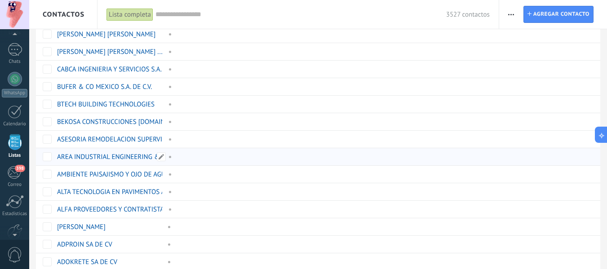
click at [169, 158] on span at bounding box center [168, 157] width 10 height 8
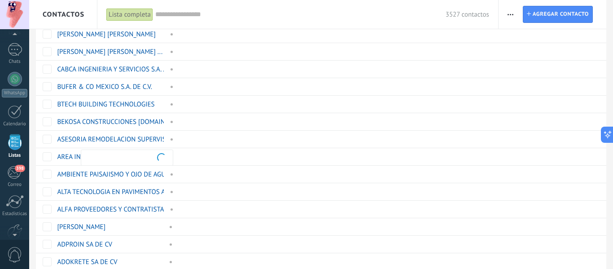
click at [114, 160] on input "text" at bounding box center [127, 158] width 79 height 8
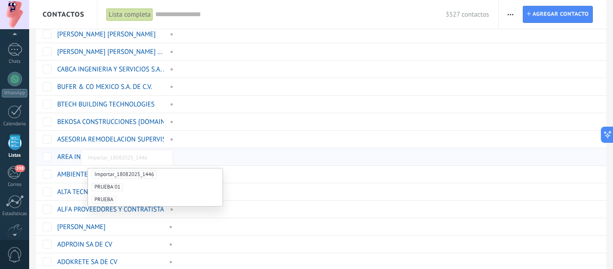
click at [64, 157] on link "AREA INDUSTRIAL ENGINEERING & PRO ..." at bounding box center [118, 157] width 123 height 9
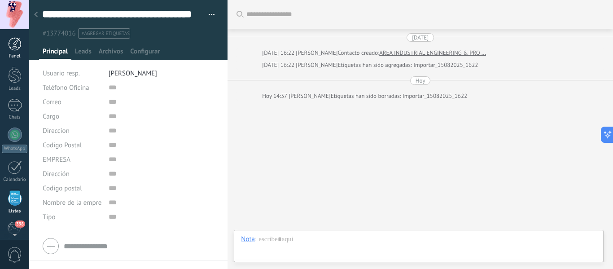
click at [16, 47] on div at bounding box center [14, 43] width 13 height 13
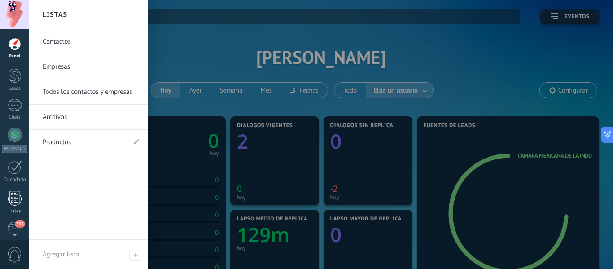
click at [4, 205] on link "Listas" at bounding box center [14, 202] width 29 height 24
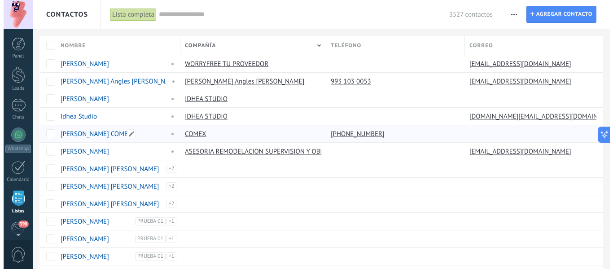
scroll to position [56, 0]
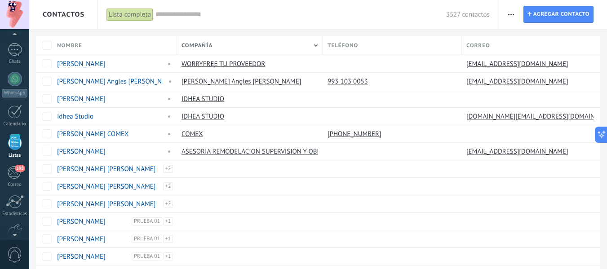
click at [178, 13] on input "text" at bounding box center [300, 14] width 290 height 9
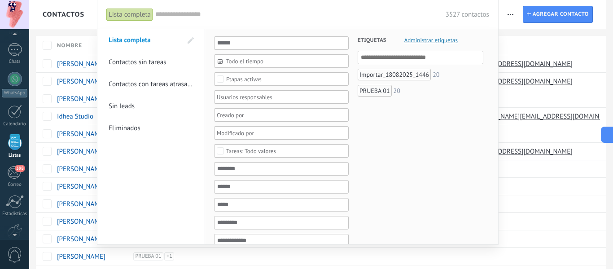
click at [193, 38] on span at bounding box center [191, 40] width 6 height 6
click at [193, 39] on span at bounding box center [190, 40] width 8 height 6
click at [422, 38] on span "Administrar etiquetas" at bounding box center [431, 40] width 53 height 6
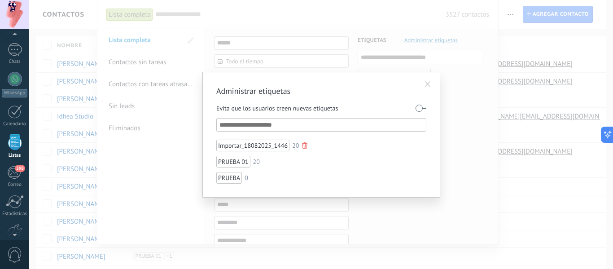
click at [305, 145] on div at bounding box center [304, 145] width 5 height 6
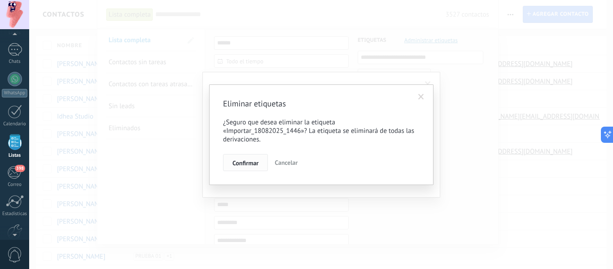
click at [256, 162] on span "Confirmar" at bounding box center [246, 163] width 26 height 6
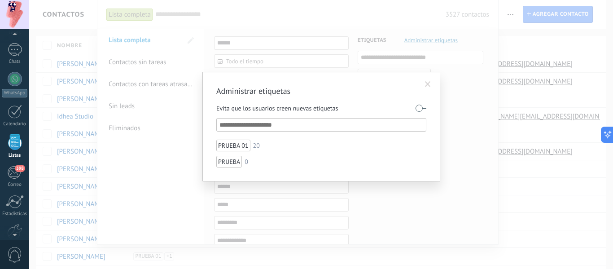
click at [431, 82] on span at bounding box center [428, 84] width 6 height 6
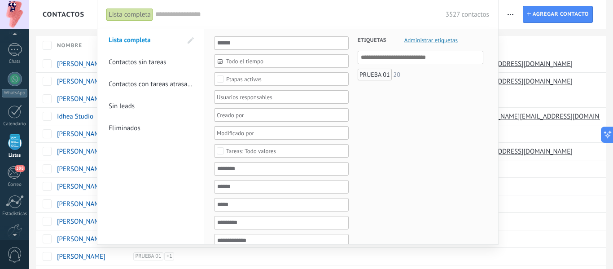
click at [567, 46] on div at bounding box center [306, 134] width 613 height 269
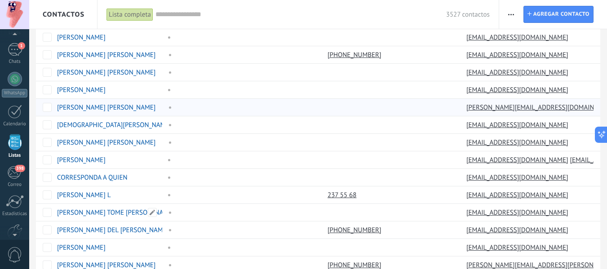
scroll to position [691, 0]
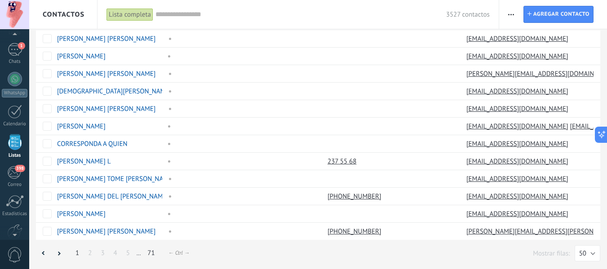
click at [150, 252] on link "71" at bounding box center [151, 253] width 16 height 18
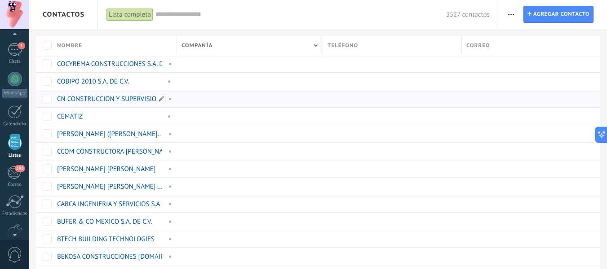
click at [75, 105] on div "CN CONSTRUCCION Y SUPERVISION S.A ..." at bounding box center [113, 98] width 120 height 17
click at [72, 100] on link "CN CONSTRUCCION Y SUPERVISION S.A ..." at bounding box center [117, 99] width 121 height 9
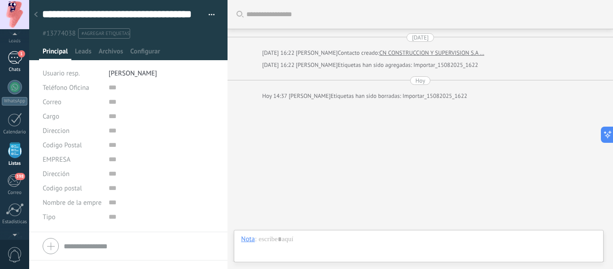
scroll to position [42, 0]
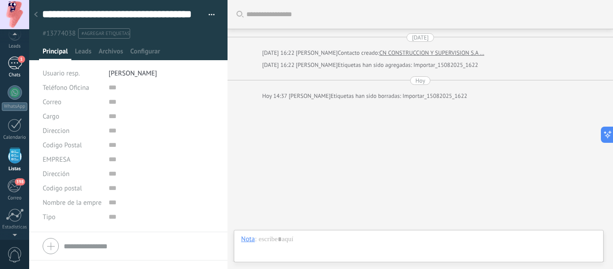
click at [13, 63] on div "1" at bounding box center [15, 63] width 14 height 13
